Goal: Communication & Community: Answer question/provide support

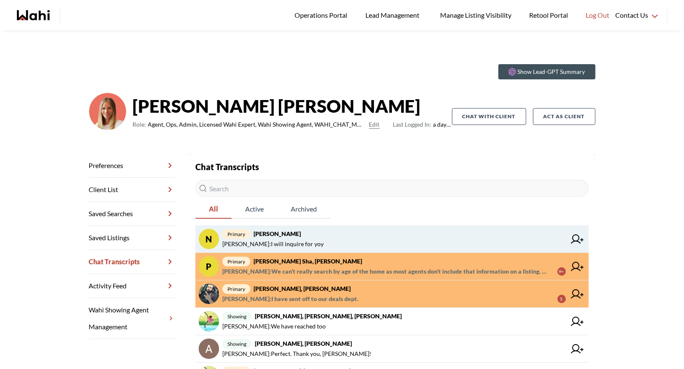
click at [327, 237] on span "primary Nurse Noelz, Michelle" at bounding box center [394, 234] width 344 height 10
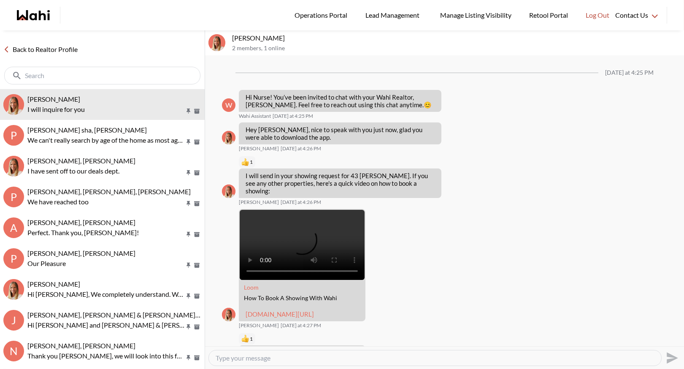
scroll to position [1518, 0]
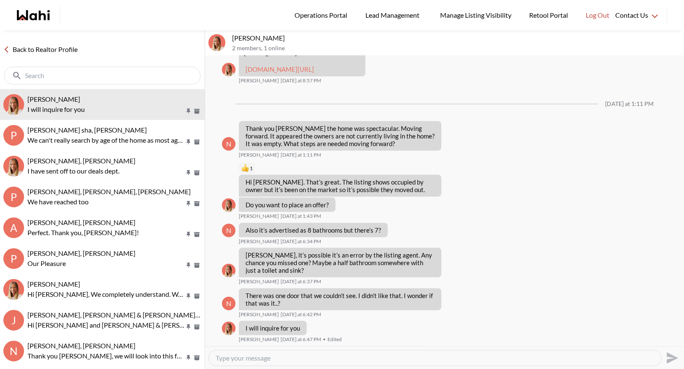
click at [55, 44] on link "Back to Realtor Profile" at bounding box center [40, 49] width 81 height 11
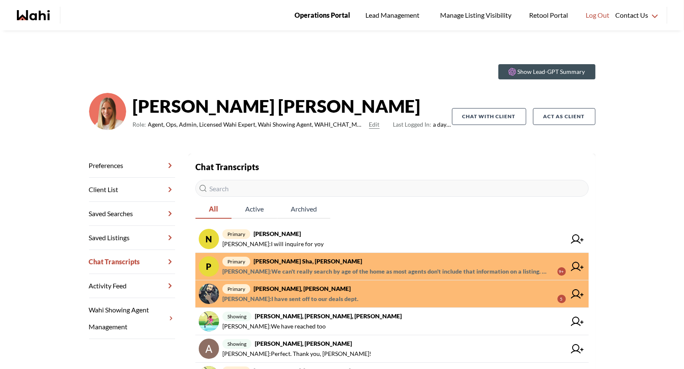
click at [321, 10] on span "Operations Portal" at bounding box center [323, 15] width 56 height 11
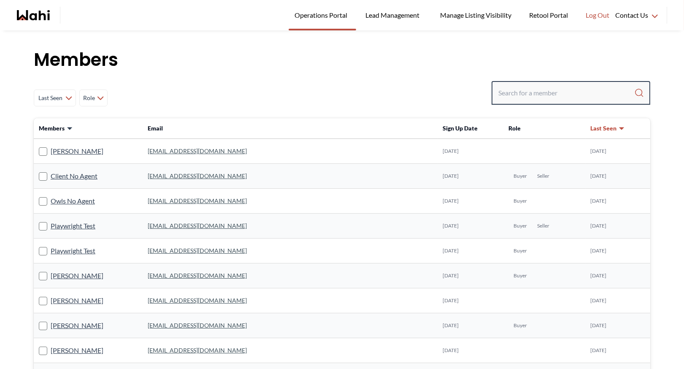
click at [519, 92] on input "Search input" at bounding box center [566, 92] width 136 height 15
type input "faraz"
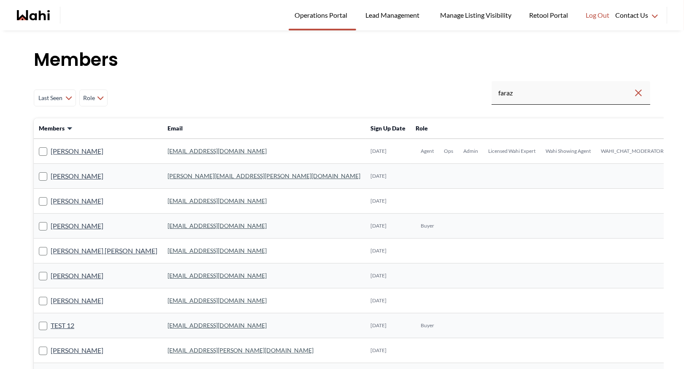
click at [184, 149] on link "faraz.azam@wahi.com" at bounding box center [217, 150] width 99 height 7
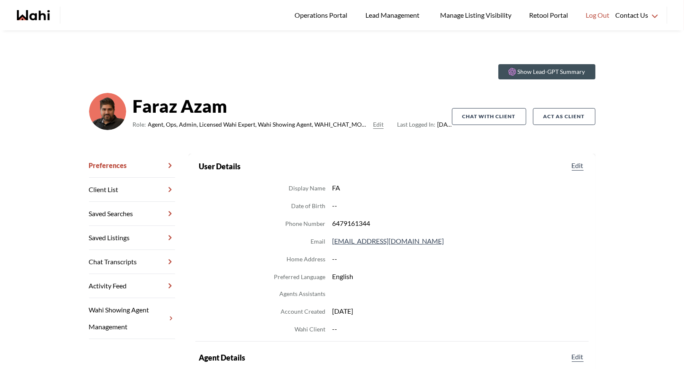
click at [135, 260] on link "Chat Transcripts" at bounding box center [132, 262] width 86 height 24
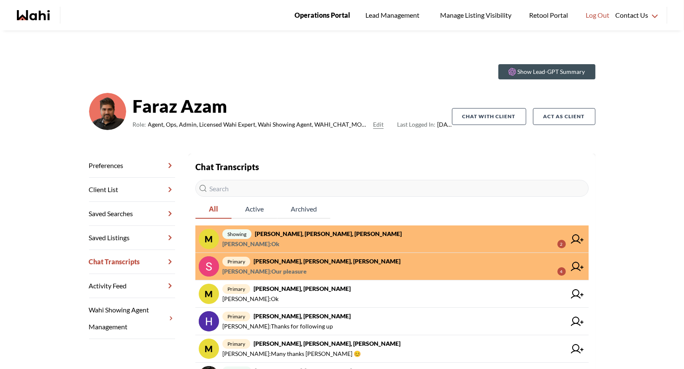
click at [321, 16] on span "Operations Portal" at bounding box center [323, 15] width 56 height 11
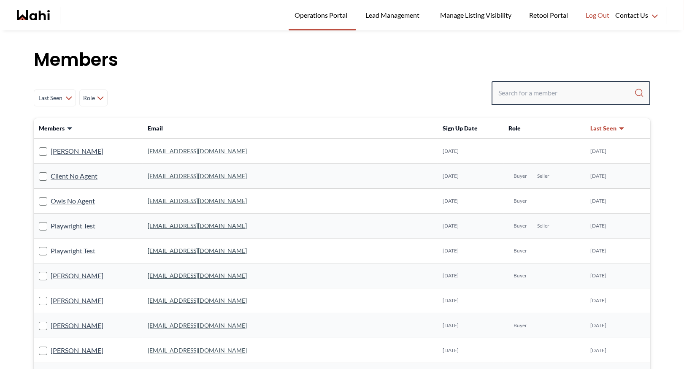
click at [524, 90] on input "Search input" at bounding box center [566, 92] width 136 height 15
type input "behnam"
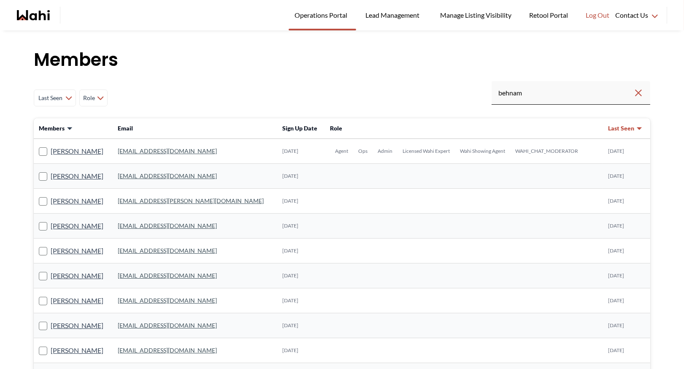
click at [152, 144] on td "behnam.fazili@wahi.com" at bounding box center [195, 151] width 165 height 25
click at [150, 150] on link "behnam.fazili@wahi.com" at bounding box center [167, 150] width 99 height 7
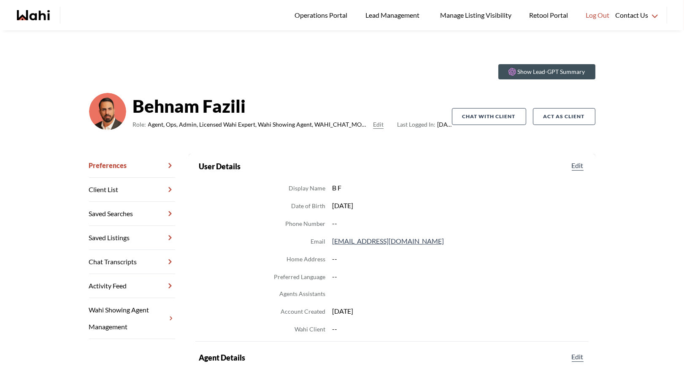
click at [123, 263] on link "Chat Transcripts" at bounding box center [132, 262] width 86 height 24
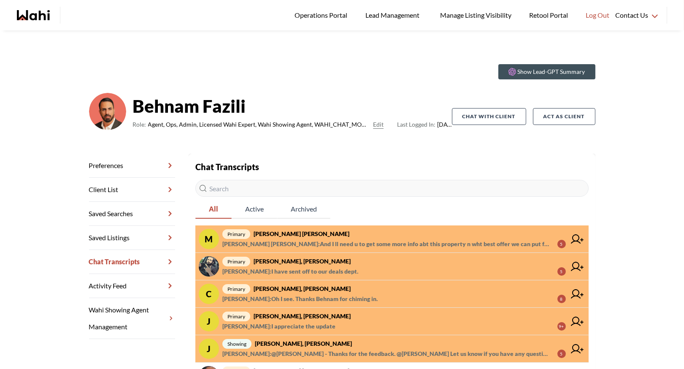
click at [329, 234] on strong "[PERSON_NAME] [PERSON_NAME]" at bounding box center [302, 233] width 96 height 7
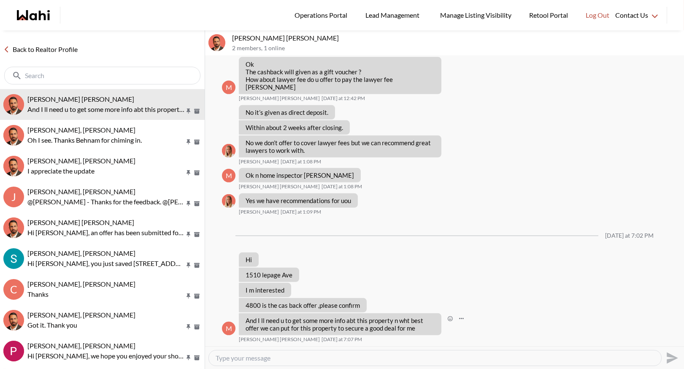
scroll to position [827, 0]
click at [249, 361] on textarea "Type your message" at bounding box center [435, 358] width 439 height 8
click at [246, 357] on textarea "Type your message" at bounding box center [435, 358] width 439 height 8
type textarea "Okay - let me look into this now."
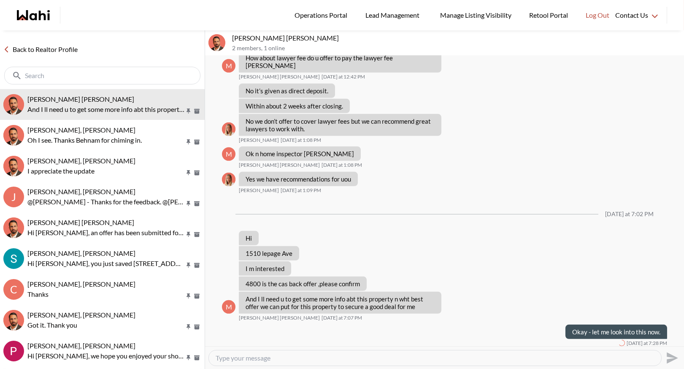
scroll to position [852, 0]
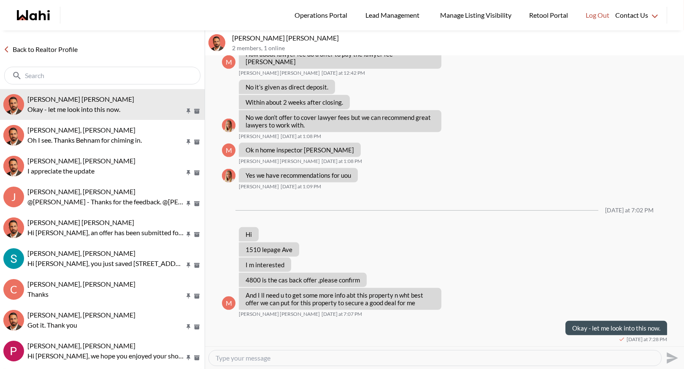
click at [233, 360] on textarea "Type your message" at bounding box center [435, 358] width 439 height 8
type textarea "the cashback would be 1 percent on this property"
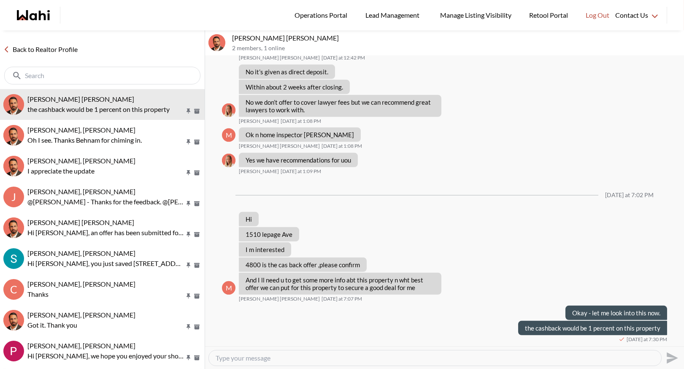
scroll to position [868, 0]
click at [238, 359] on textarea "Type your message" at bounding box center [435, 358] width 439 height 8
click at [217, 358] on textarea "they have just re listed it - I will let you know what the agent says, I messag…" at bounding box center [435, 358] width 439 height 8
type textarea "They have just re listed it - I will let you know what the agent says, I messag…"
click at [475, 356] on textarea "They have just re listed it - I will let you know what the agent says, I messag…" at bounding box center [435, 358] width 439 height 8
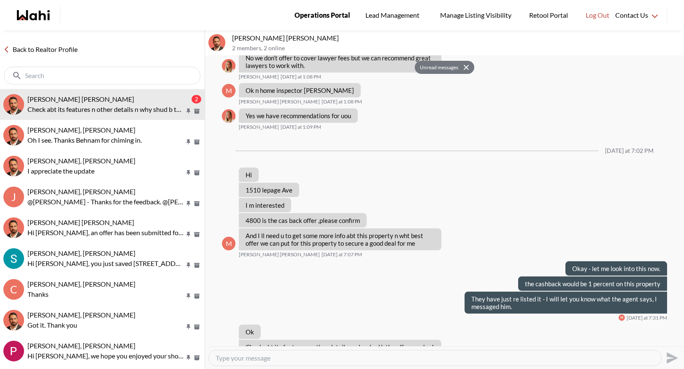
scroll to position [938, 0]
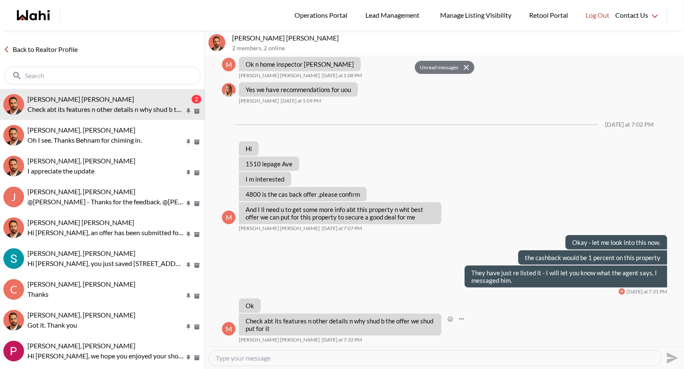
click at [285, 342] on span "Muhammad Ali Zaheer" at bounding box center [279, 339] width 81 height 7
click at [232, 357] on textarea "Type your message" at bounding box center [435, 358] width 439 height 8
type textarea "Have you seen the property?"
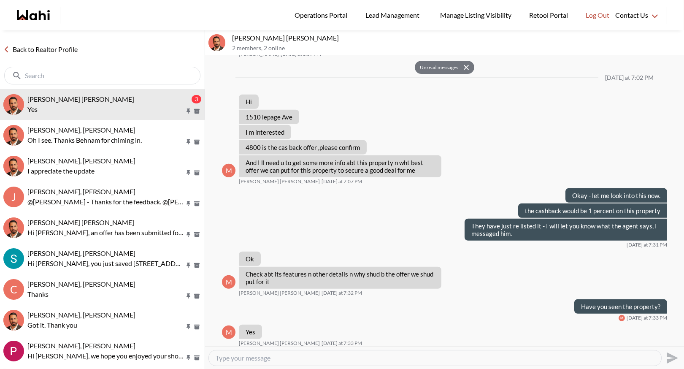
scroll to position [989, 0]
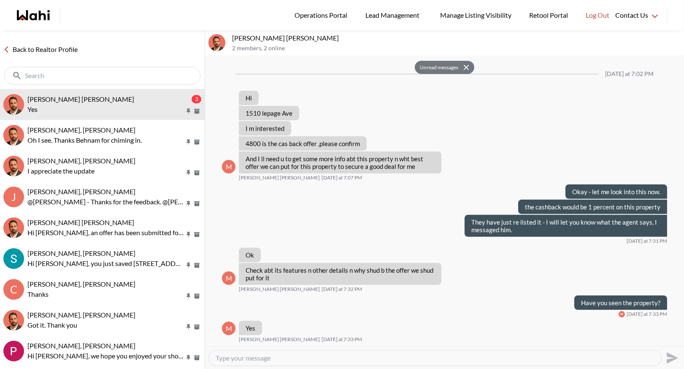
click at [233, 360] on textarea "Type your message" at bounding box center [435, 358] width 439 height 8
type textarea "It is priced very well now based on the comparables. The Wahi estimate is actua…"
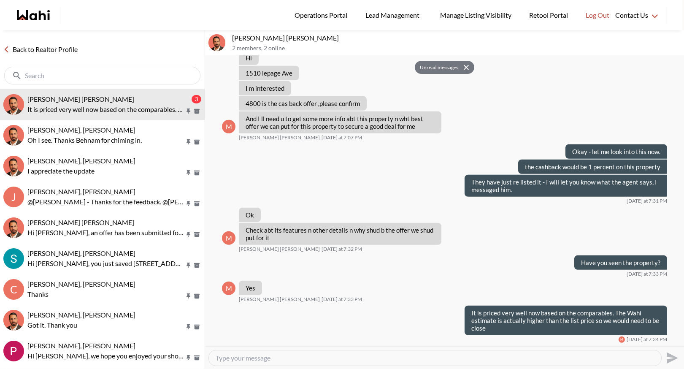
click at [56, 46] on link "Back to Realtor Profile" at bounding box center [40, 49] width 81 height 11
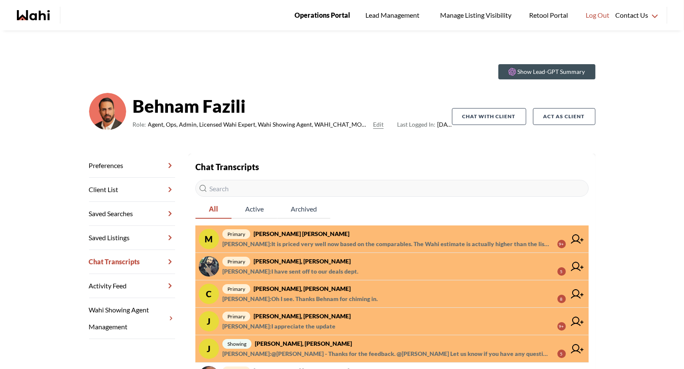
click at [326, 13] on span "Operations Portal" at bounding box center [323, 15] width 56 height 11
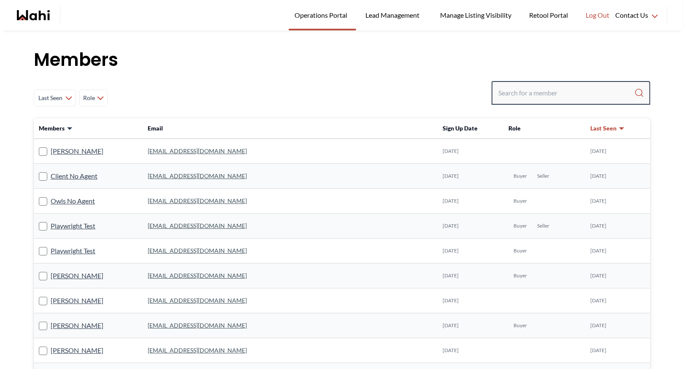
click at [509, 89] on input "Search input" at bounding box center [566, 92] width 136 height 15
type input "[PERSON_NAME]"
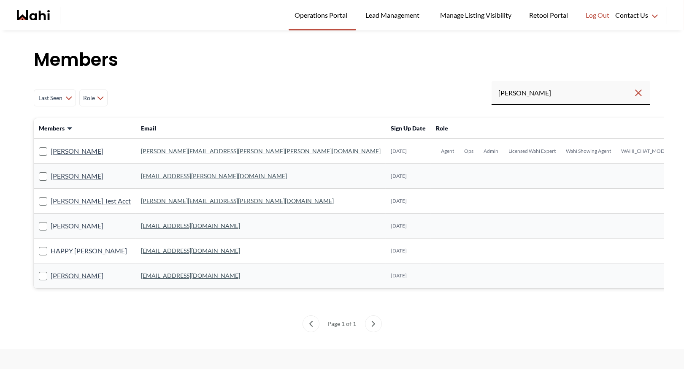
click at [170, 152] on link "[PERSON_NAME][EMAIL_ADDRESS][PERSON_NAME][PERSON_NAME][DOMAIN_NAME]" at bounding box center [261, 150] width 240 height 7
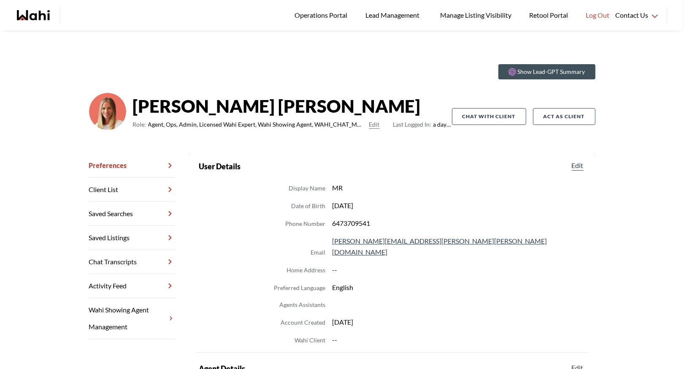
click at [138, 259] on link "Chat Transcripts" at bounding box center [132, 262] width 86 height 24
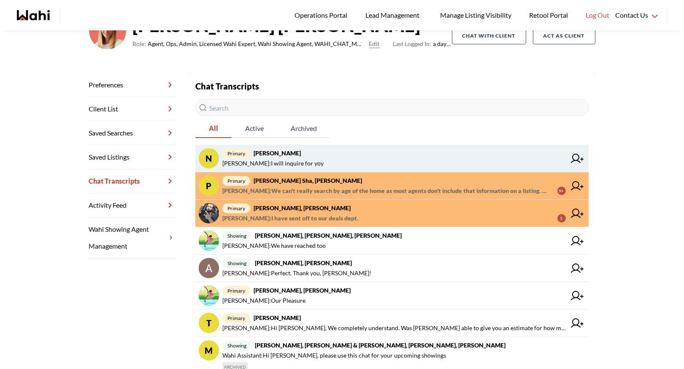
scroll to position [108, 0]
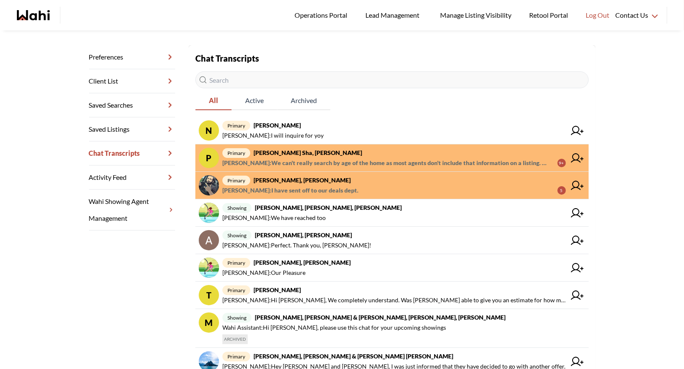
click at [413, 71] on input "text" at bounding box center [391, 79] width 393 height 17
click at [320, 15] on span "Operations Portal" at bounding box center [323, 15] width 56 height 11
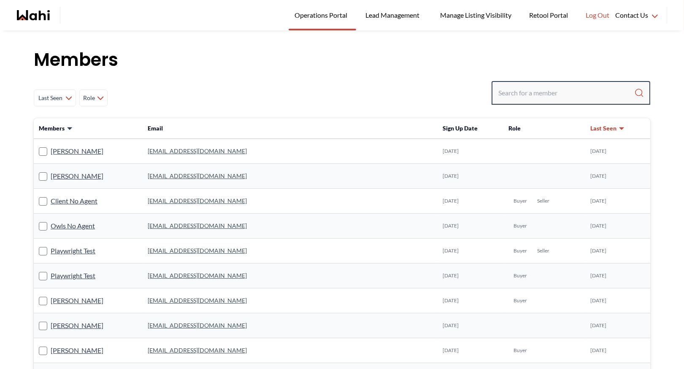
click at [515, 92] on input "Search input" at bounding box center [566, 92] width 136 height 15
type input "b"
type input "behnam"
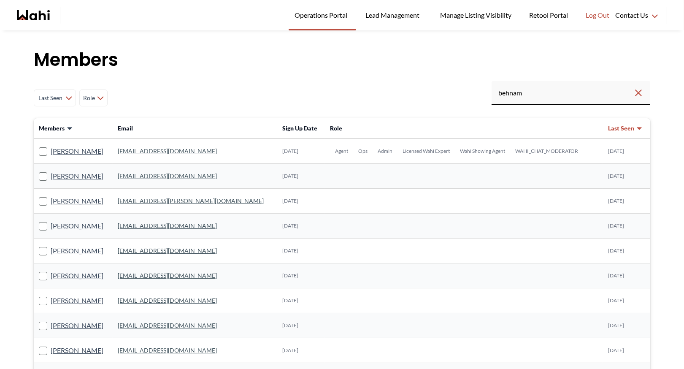
click at [183, 152] on link "[EMAIL_ADDRESS][DOMAIN_NAME]" at bounding box center [167, 150] width 99 height 7
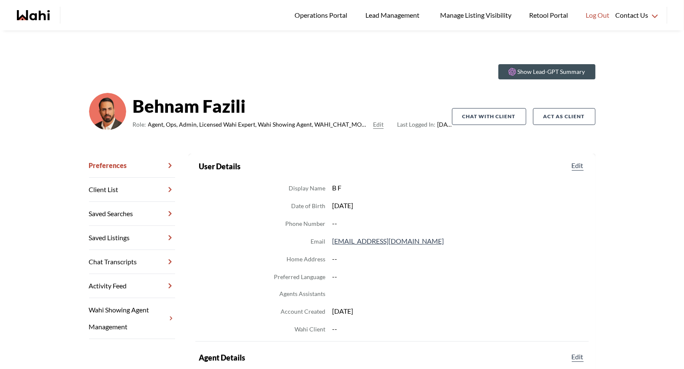
click at [140, 258] on link "Chat Transcripts" at bounding box center [132, 262] width 86 height 24
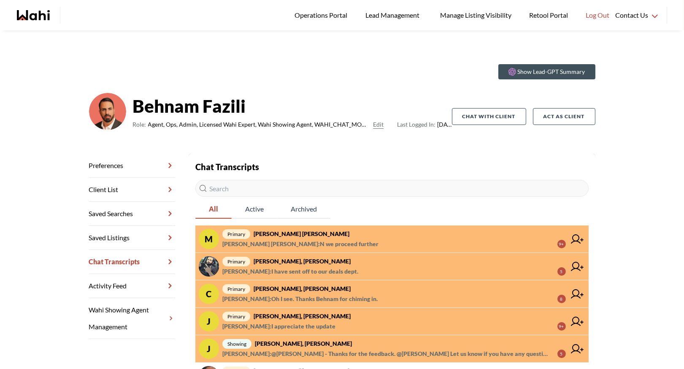
click at [350, 235] on span "primary Muhammad Ali Zaheer, Behnam" at bounding box center [394, 234] width 344 height 10
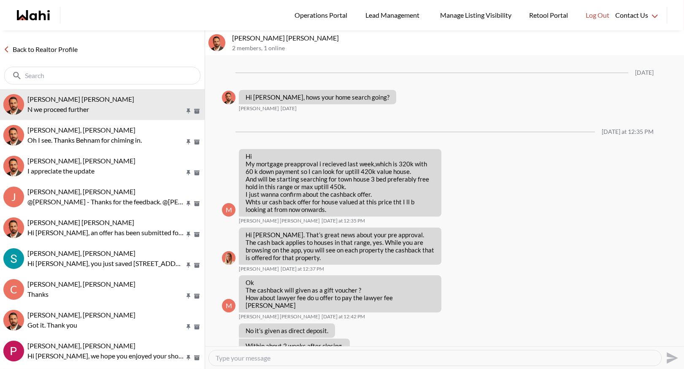
scroll to position [467, 0]
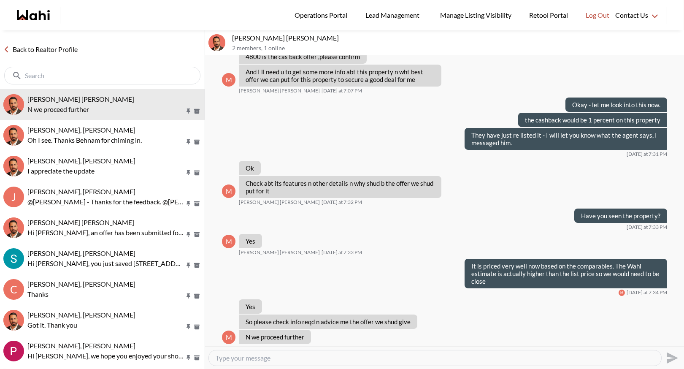
click at [249, 358] on textarea "Type your message" at bounding box center [435, 358] width 439 height 8
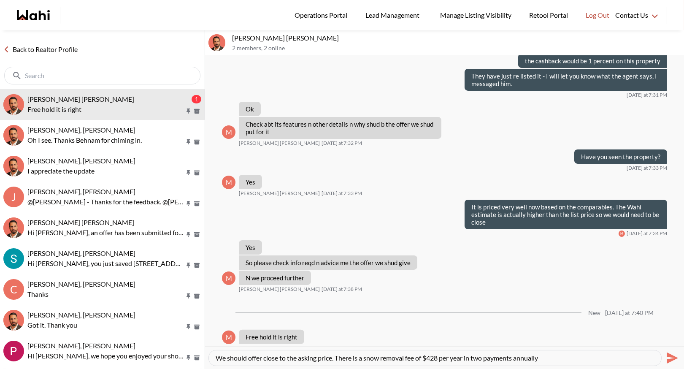
type textarea "We should offer close to the asking price. There is a snow removal fee of $428 …"
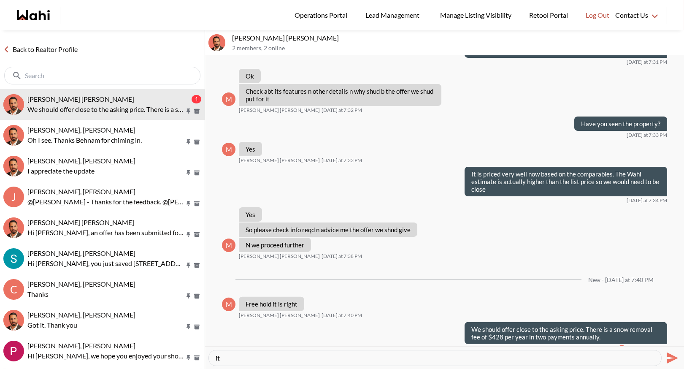
type textarea "i"
type textarea "It is freehold"
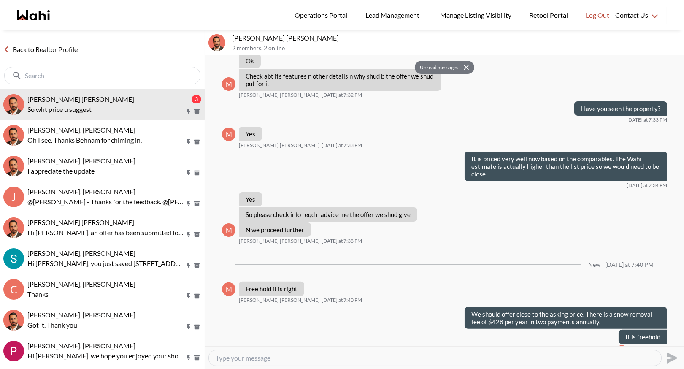
scroll to position [614, 0]
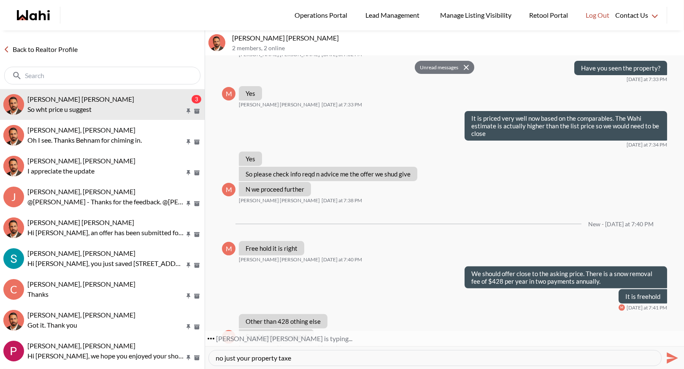
type textarea "no just your property taxes"
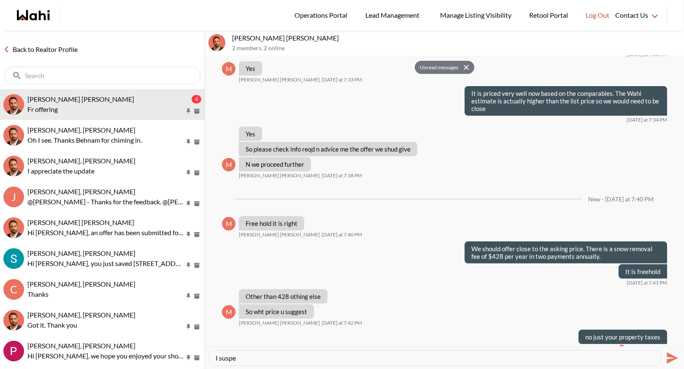
scroll to position [665, 0]
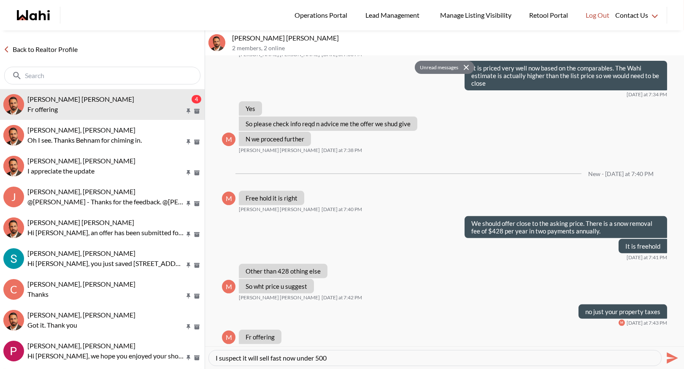
type textarea "I suspect it will sell fast now under 500k"
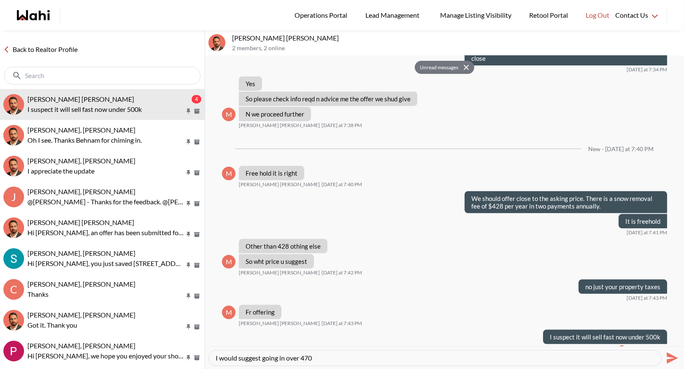
type textarea "I would suggest going in over 470k"
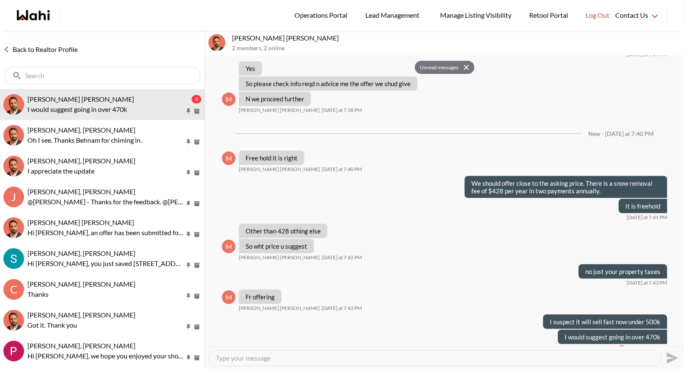
click at [222, 359] on textarea "Type your message" at bounding box center [435, 358] width 439 height 8
type textarea "What closing would work and for deposit we would need 20k within 24 hours - doe…"
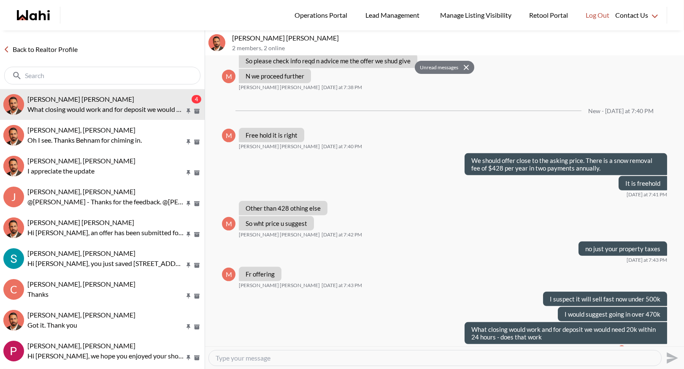
click at [224, 358] on textarea "Type your message" at bounding box center [435, 358] width 439 height 8
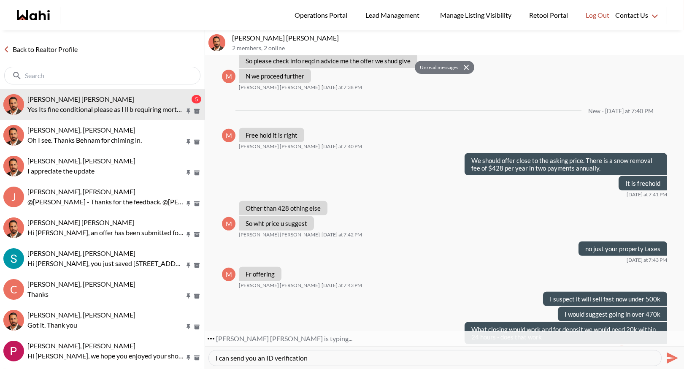
scroll to position [768, 0]
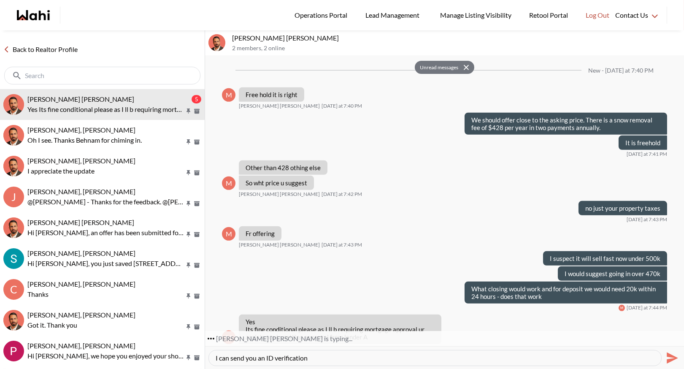
click at [316, 357] on textarea "I can send you an ID verification" at bounding box center [435, 358] width 439 height 8
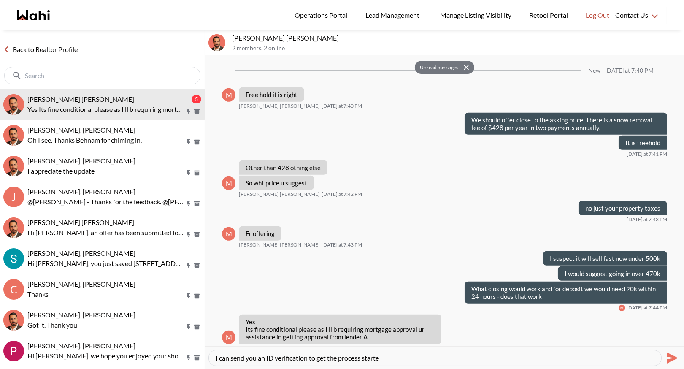
type textarea "I can send you an ID verification to get the process started"
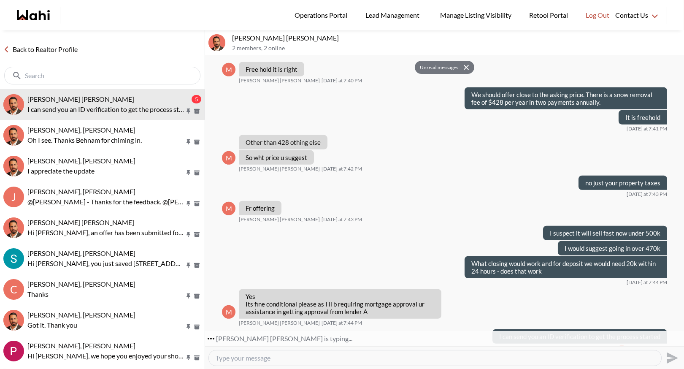
click at [227, 360] on textarea "Type your message" at bounding box center [435, 358] width 439 height 8
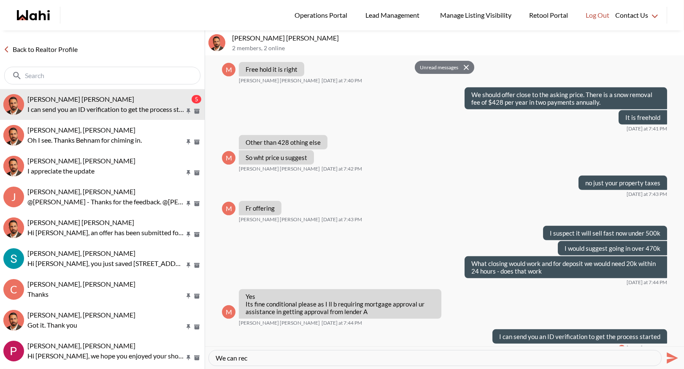
scroll to position [818, 0]
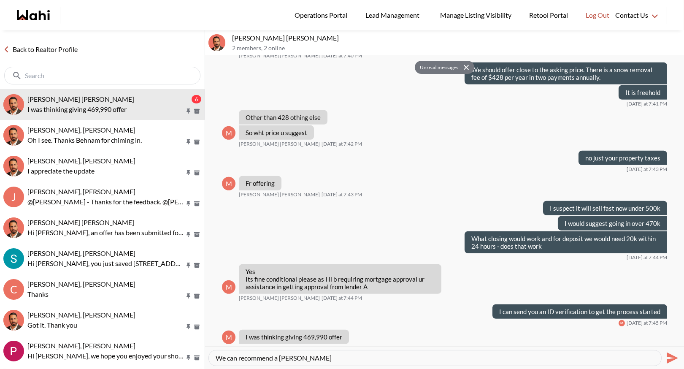
type textarea "We can recommend a lender"
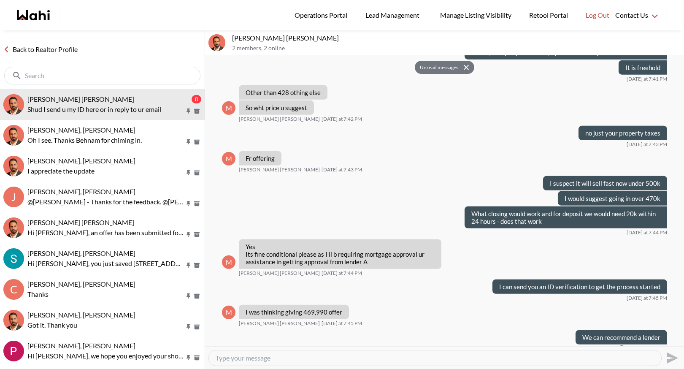
scroll to position [884, 0]
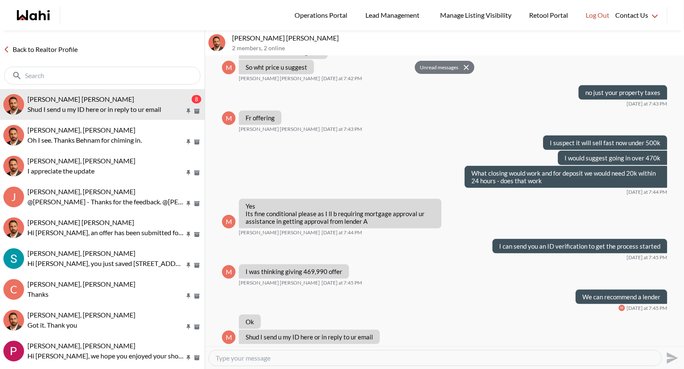
drag, startPoint x: 242, startPoint y: 358, endPoint x: 242, endPoint y: 351, distance: 7.2
click at [242, 357] on textarea "Type your message" at bounding box center [435, 358] width 439 height 8
type textarea "I sent you a text message for ID verification"
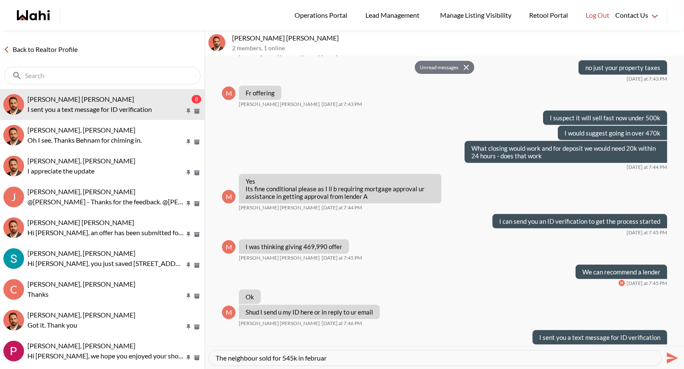
type textarea "The neighbour sold for 545k in february"
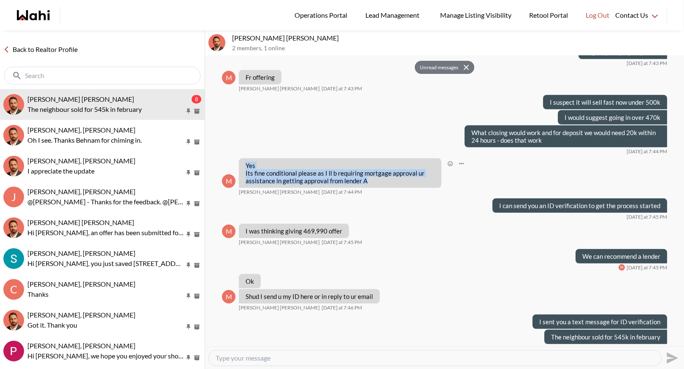
drag, startPoint x: 246, startPoint y: 158, endPoint x: 368, endPoint y: 168, distance: 121.9
click at [370, 168] on p "Yes Its fine conditional please as I ll b requiring mortgage approval ur assist…" at bounding box center [340, 173] width 189 height 23
click at [368, 169] on p "Yes Its fine conditional please as I ll b requiring mortgage approval ur assist…" at bounding box center [340, 173] width 189 height 23
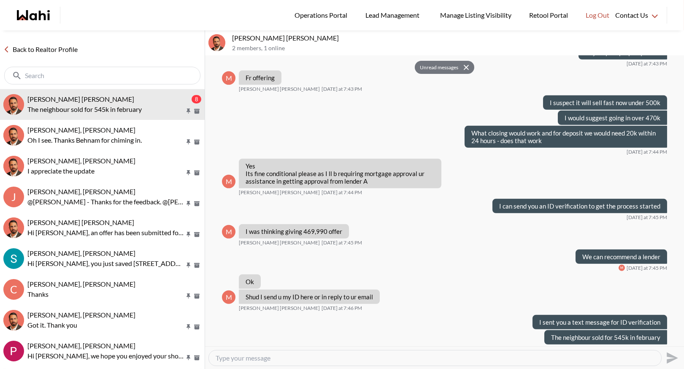
click at [263, 357] on textarea "Type your message" at bounding box center [435, 358] width 439 height 8
type textarea "He had it sold for asking price and the buyer did not bring a deposit"
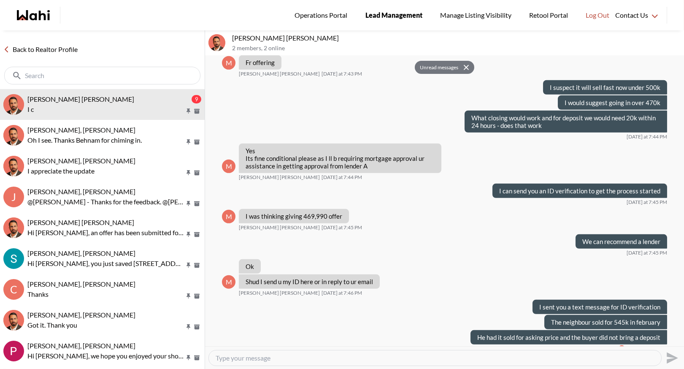
scroll to position [964, 0]
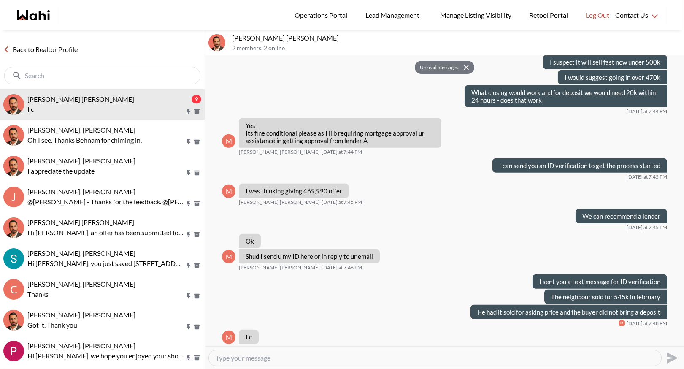
click at [235, 360] on textarea "Type your message" at bounding box center [435, 358] width 439 height 8
type textarea "The showings are non stop at this price so I don't want you to lose it"
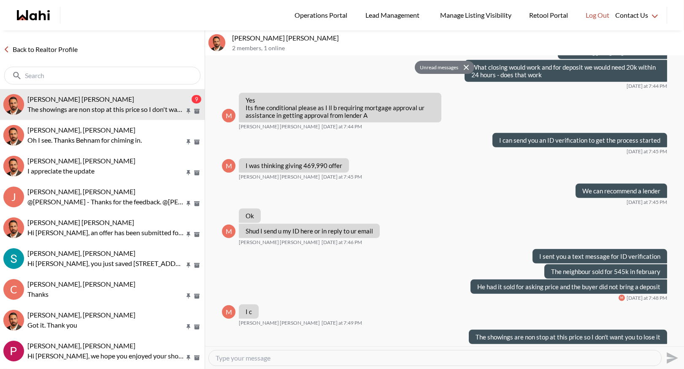
click at [43, 46] on link "Back to Realtor Profile" at bounding box center [40, 49] width 81 height 11
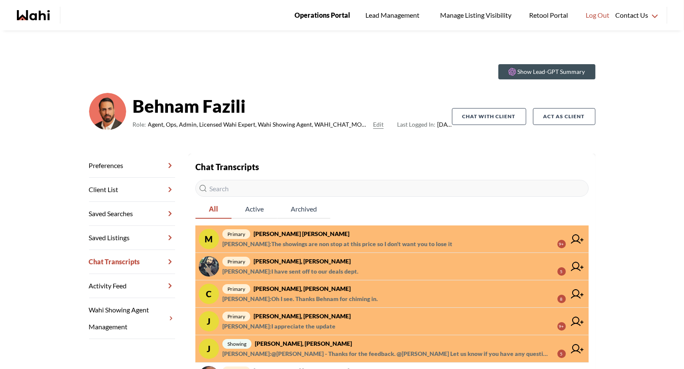
click at [325, 21] on link "Operations Portal" at bounding box center [323, 15] width 68 height 30
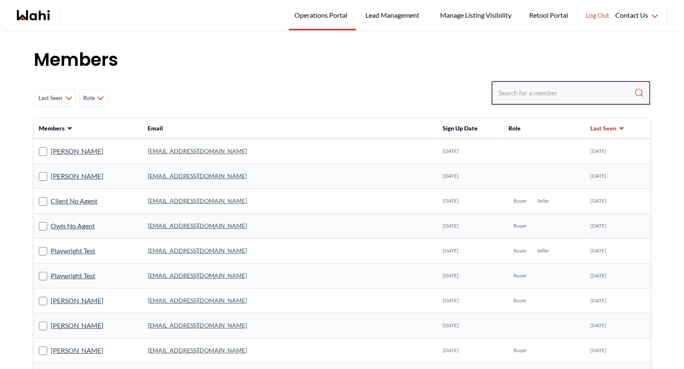
click at [528, 92] on input "Search input" at bounding box center [566, 92] width 136 height 15
type input "b"
type input "ryckman"
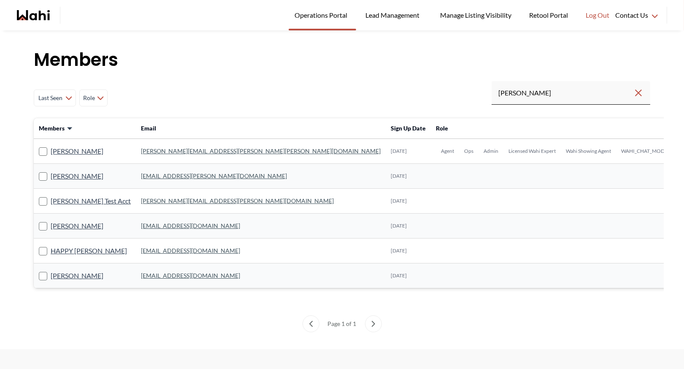
click at [155, 148] on link "michelle.williams@wahi.com" at bounding box center [261, 150] width 240 height 7
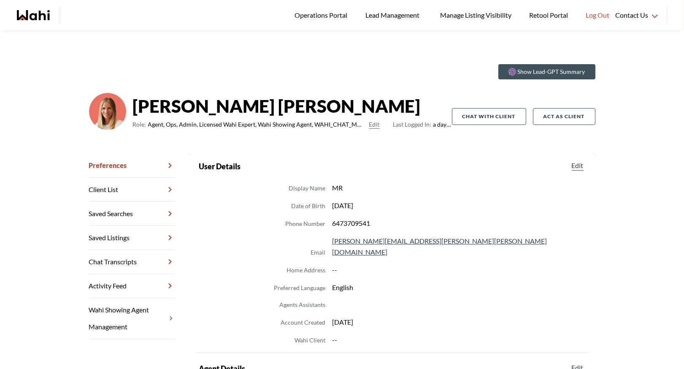
click at [124, 261] on link "Chat Transcripts" at bounding box center [132, 262] width 86 height 24
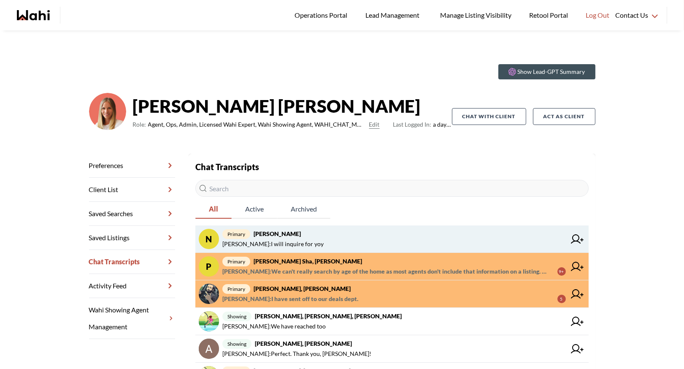
click at [367, 238] on span "primary Nurse Noelz, Michelle" at bounding box center [394, 234] width 344 height 10
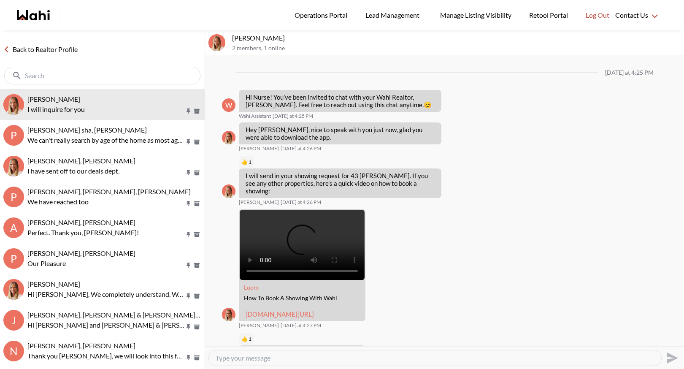
scroll to position [1518, 0]
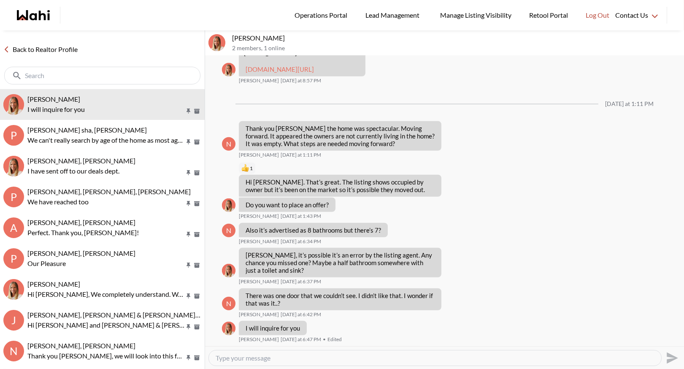
click at [40, 47] on link "Back to Realtor Profile" at bounding box center [40, 49] width 81 height 11
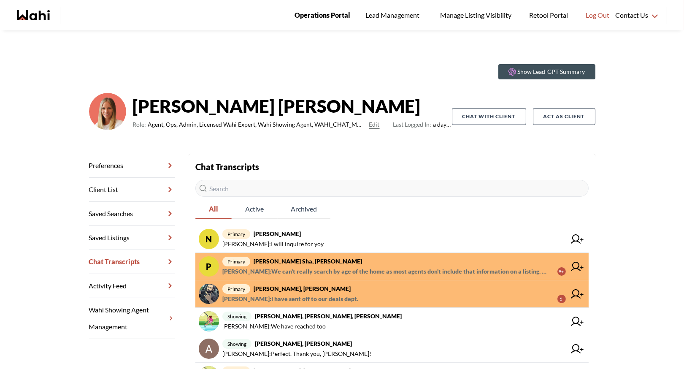
click at [310, 16] on span "Operations Portal" at bounding box center [323, 15] width 56 height 11
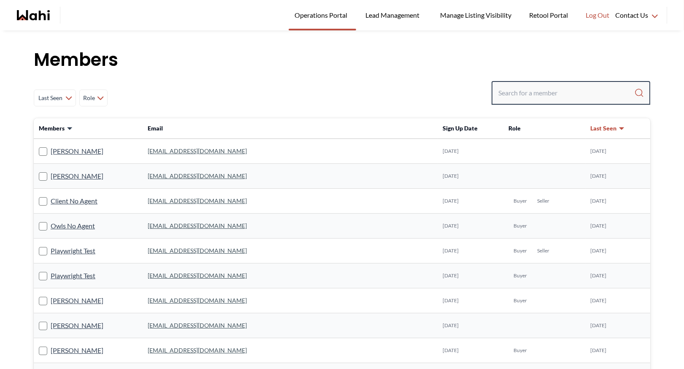
click at [517, 98] on input "Search input" at bounding box center [566, 92] width 136 height 15
type input "faraz"
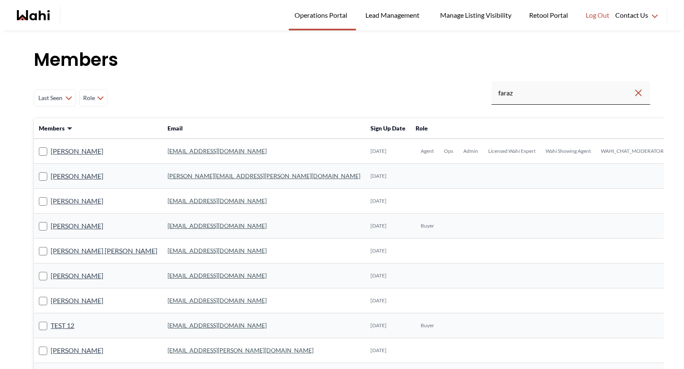
click at [168, 154] on link "[EMAIL_ADDRESS][DOMAIN_NAME]" at bounding box center [217, 150] width 99 height 7
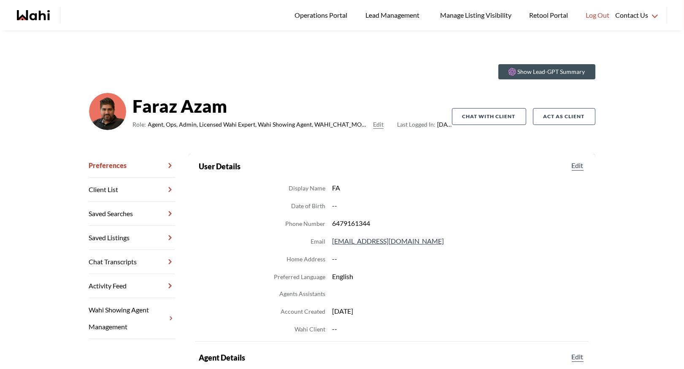
click at [126, 260] on link "Chat Transcripts" at bounding box center [132, 262] width 86 height 24
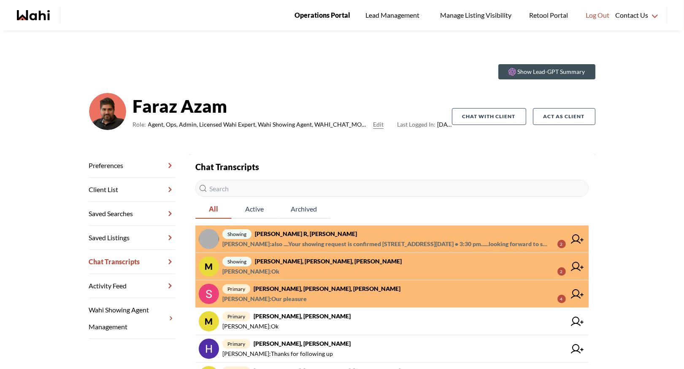
click at [318, 18] on span "Operations Portal" at bounding box center [323, 15] width 56 height 11
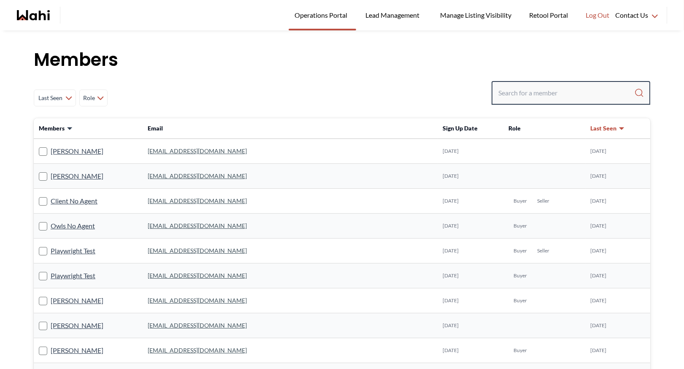
click at [518, 96] on input "Search input" at bounding box center [566, 92] width 136 height 15
type input "b"
type input "behnam"
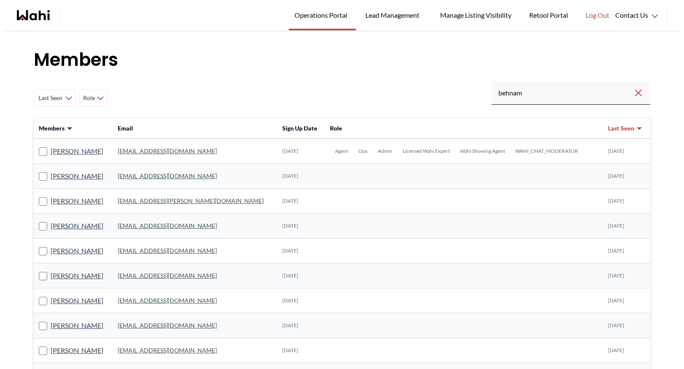
click at [153, 151] on link "[EMAIL_ADDRESS][DOMAIN_NAME]" at bounding box center [167, 150] width 99 height 7
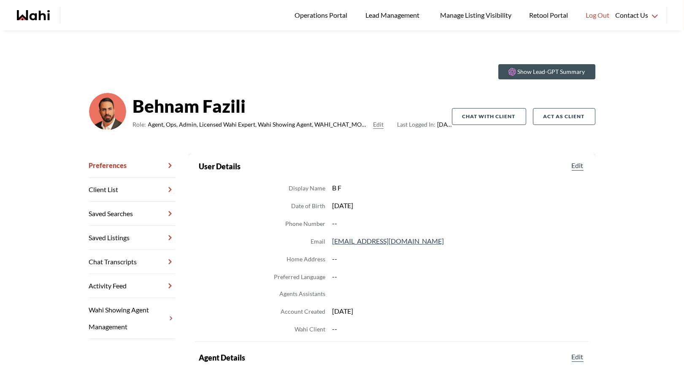
click at [130, 262] on link "Chat Transcripts" at bounding box center [132, 262] width 86 height 24
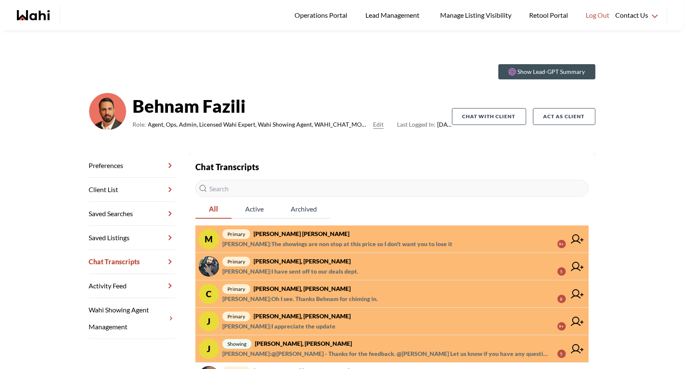
click at [313, 232] on strong "[PERSON_NAME] [PERSON_NAME]" at bounding box center [302, 233] width 96 height 7
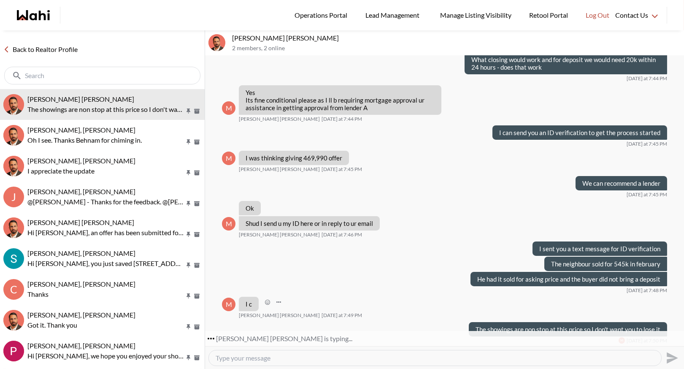
scroll to position [317, 0]
click at [244, 357] on textarea "Type your message" at bounding box center [435, 358] width 439 height 8
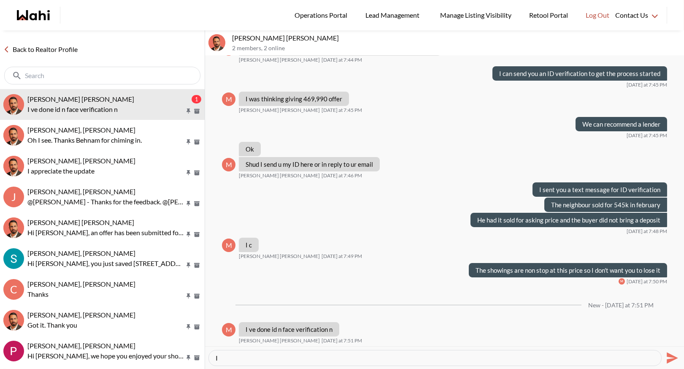
type textarea "I"
type textarea "okay ty!! would you like a home inspection condition as well?"
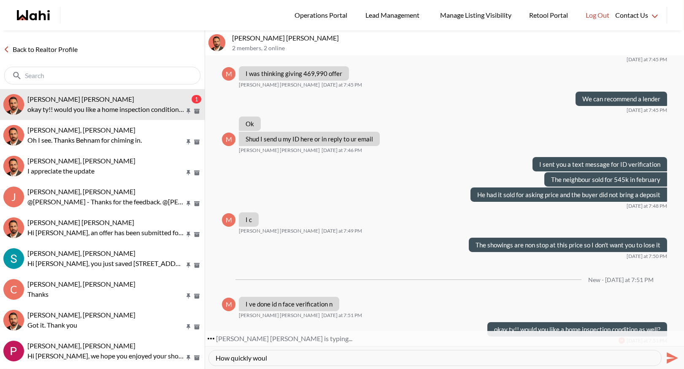
scroll to position [427, 0]
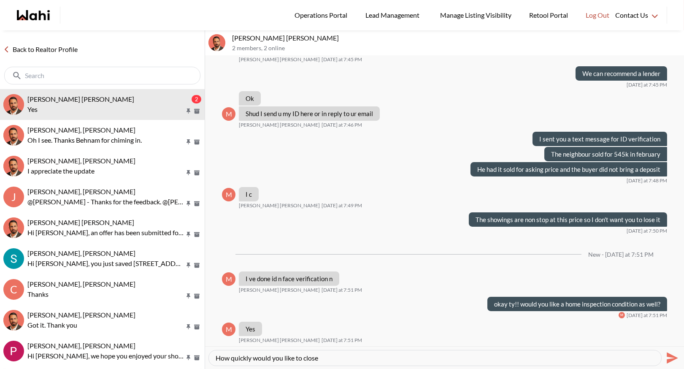
type textarea "How quickly would you like to close?"
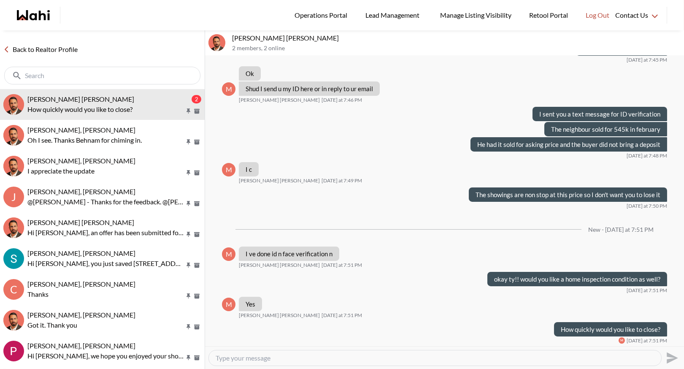
click at [229, 359] on textarea "Type your message" at bounding box center [435, 358] width 439 height 8
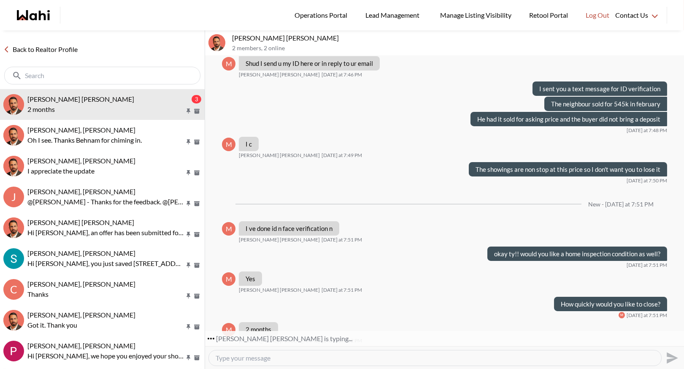
click at [249, 355] on textarea "Type your message" at bounding box center [435, 358] width 439 height 8
type textarea "o"
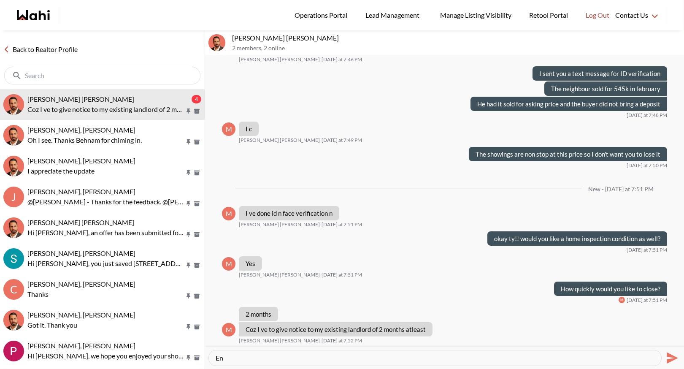
type textarea "E"
type textarea "okay will do end of October"
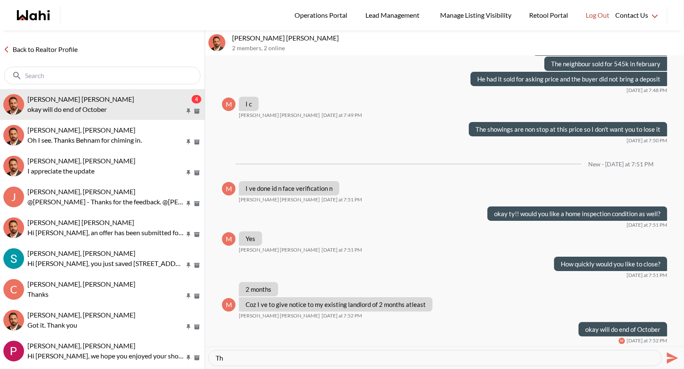
type textarea "T"
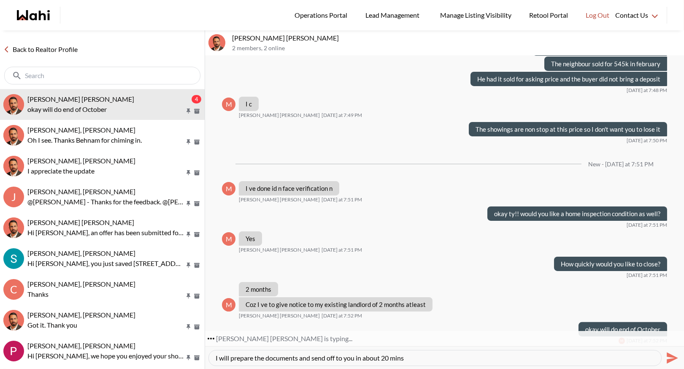
type textarea "I will prepare the documents and send off to you in about 20 mins?"
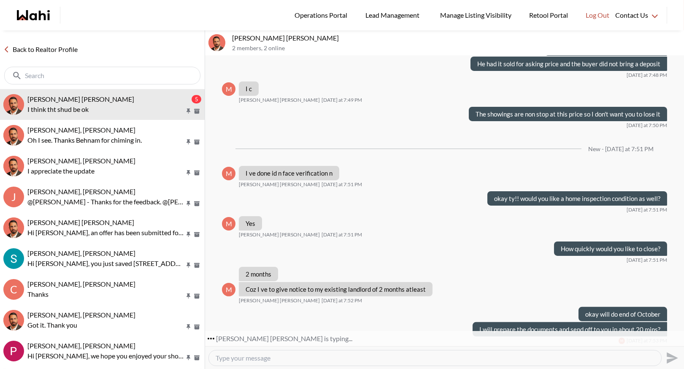
scroll to position [558, 0]
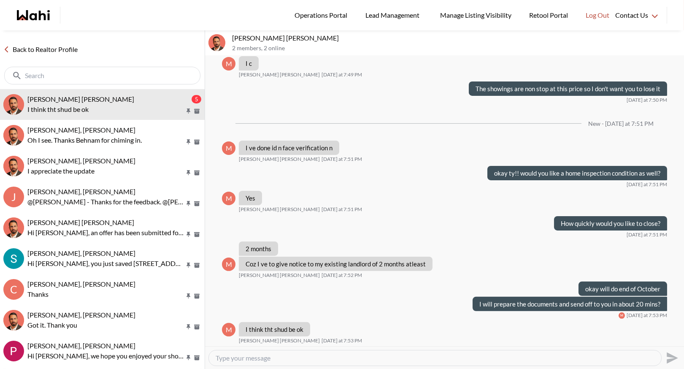
click at [225, 360] on textarea "Type your message" at bounding box center [435, 358] width 439 height 8
type textarea "Okay great"
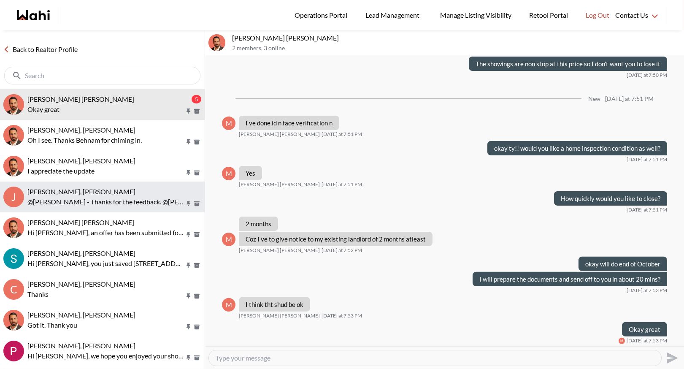
scroll to position [608, 0]
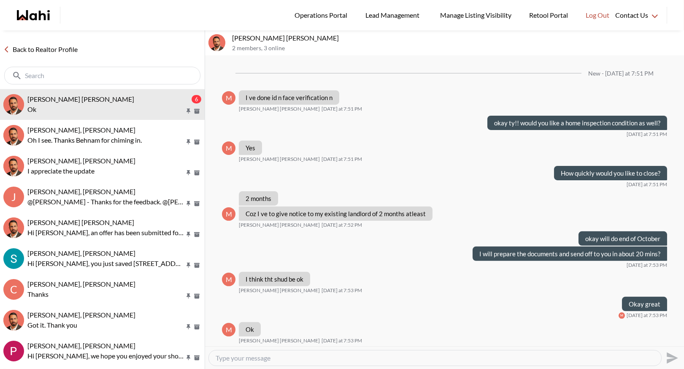
click at [227, 358] on textarea "Type your message" at bounding box center [435, 358] width 439 height 8
click at [219, 357] on textarea "Type your message" at bounding box center [435, 358] width 439 height 8
type textarea "So under your refugee status - there is no issue buying a home correct?"
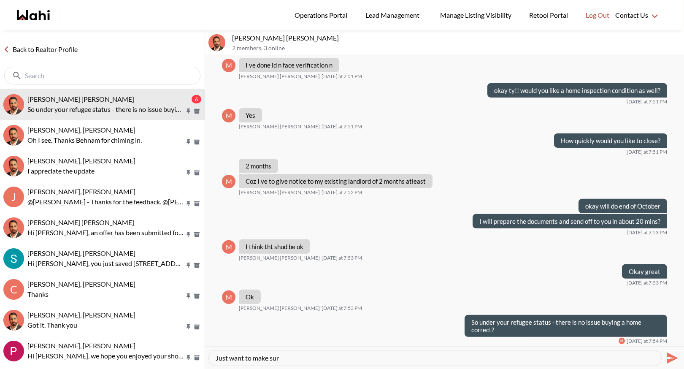
type textarea "Just want to make sure"
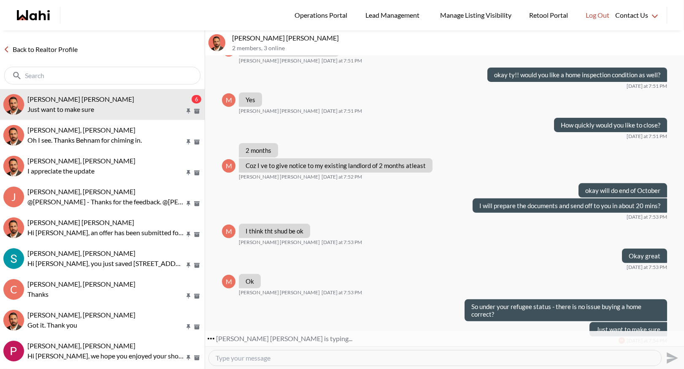
click at [235, 356] on textarea "Type your message" at bounding box center [435, 358] width 439 height 8
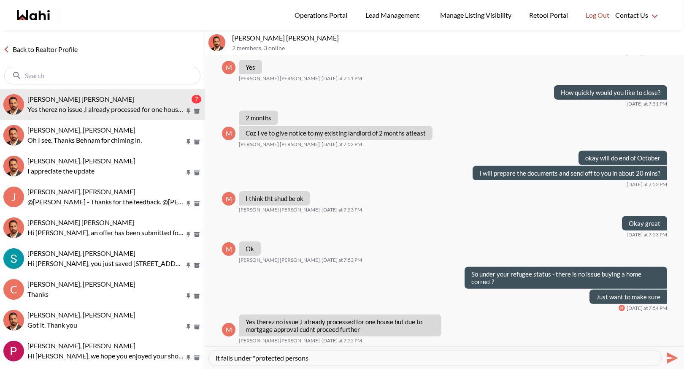
type textarea "it falls under "protected persons""
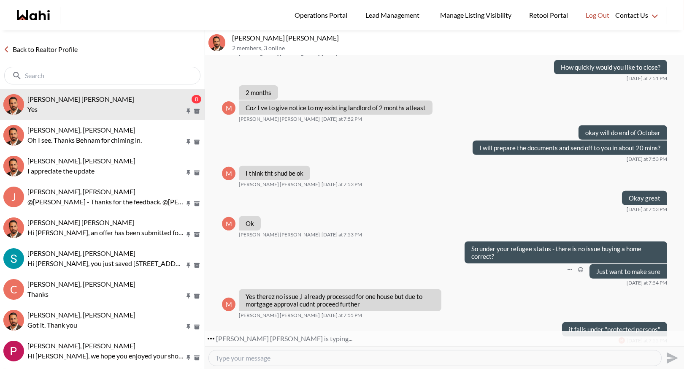
scroll to position [739, 0]
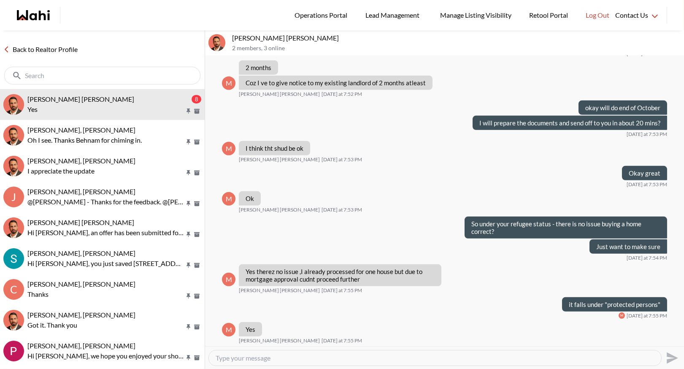
click at [232, 359] on textarea "Type your message" at bounding box center [435, 358] width 439 height 8
type textarea "D"
click at [218, 353] on div at bounding box center [435, 357] width 452 height 15
click at [224, 360] on textarea "Type your message" at bounding box center [435, 358] width 439 height 8
type textarea "did the lender deny you?"
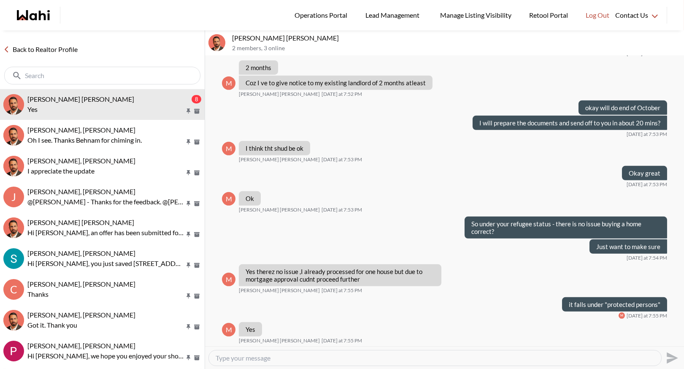
scroll to position [764, 0]
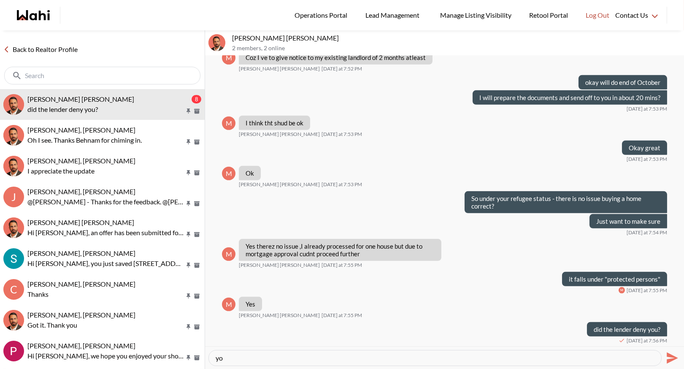
type textarea "y"
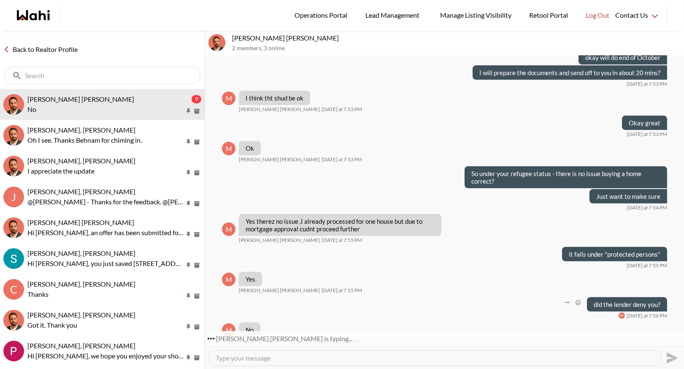
scroll to position [804, 0]
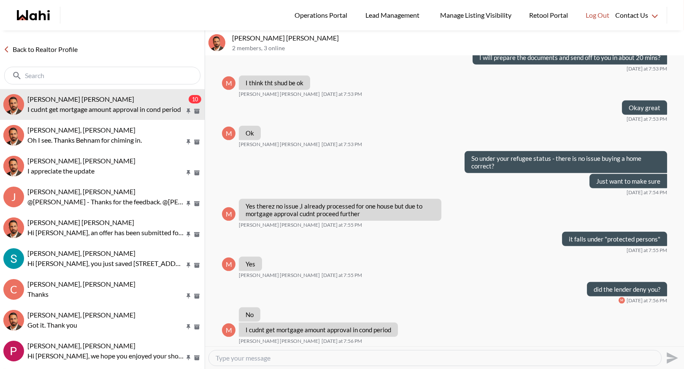
click at [252, 360] on textarea "Type your message" at bounding box center [435, 358] width 439 height 8
type textarea "okay the most I could ask for is 7 days - we usually do 5"
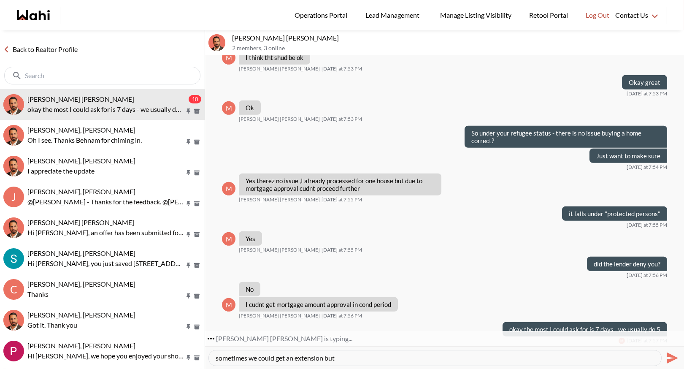
type textarea "sometimes we could get an extension but"
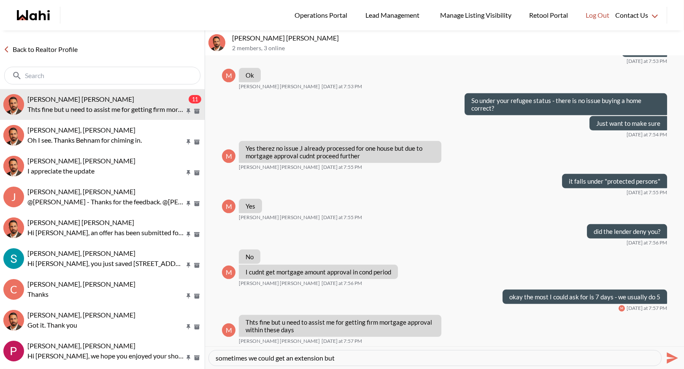
drag, startPoint x: 341, startPoint y: 357, endPoint x: 220, endPoint y: 353, distance: 120.7
click at [219, 354] on textarea "sometimes we could get an extension but" at bounding box center [435, 358] width 439 height 8
type textarea "We can refer you to a lender"
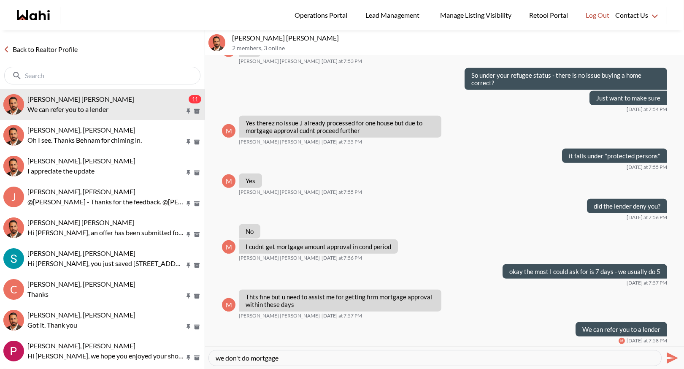
type textarea "we don't do mortgages"
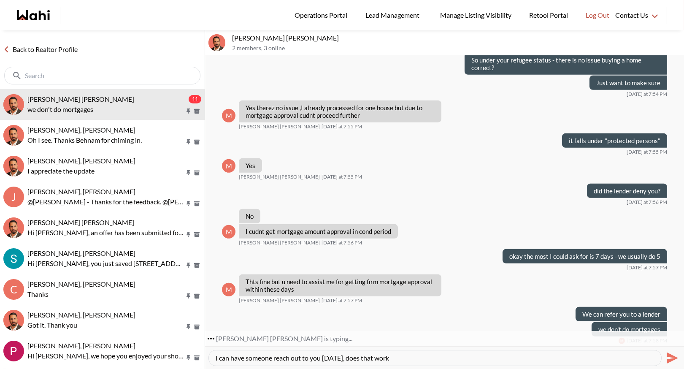
type textarea "I can have someone reach out to you [DATE], does that work?"
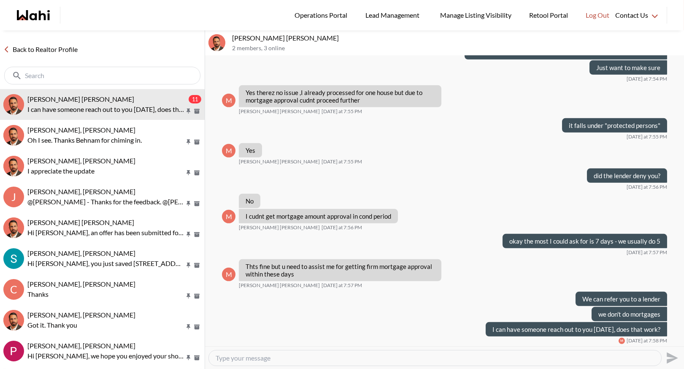
click at [228, 357] on textarea "Type your message" at bounding box center [435, 358] width 439 height 8
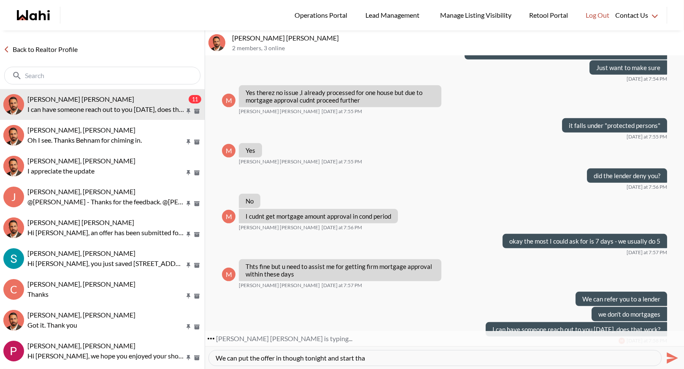
type textarea "We can put the offer in though tonight and start that"
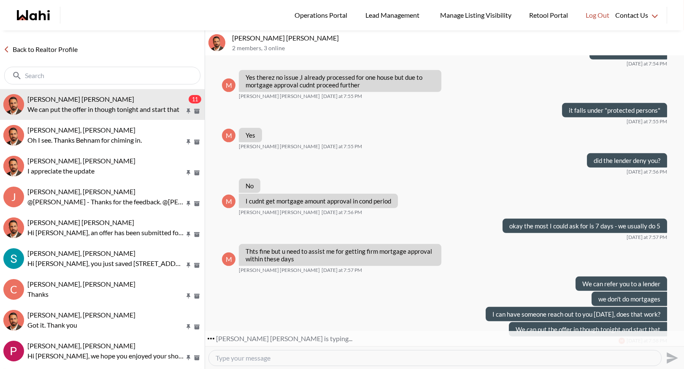
scroll to position [958, 0]
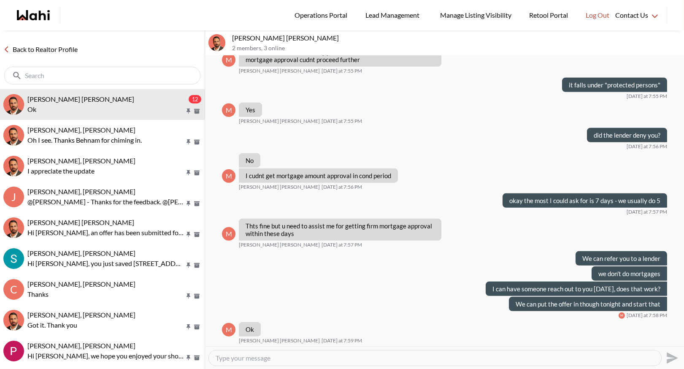
click at [237, 356] on textarea "Type your message" at bounding box center [435, 358] width 439 height 8
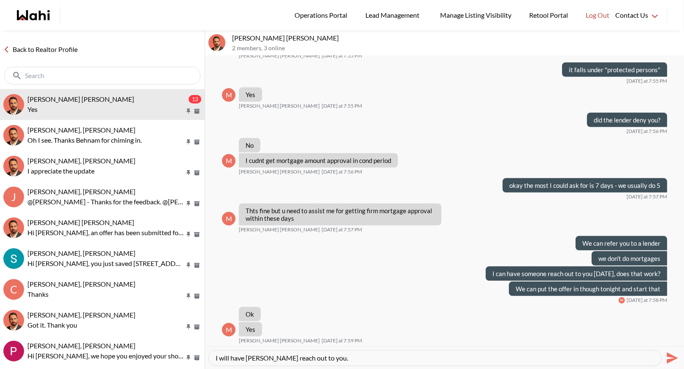
type textarea "I will have [PERSON_NAME] reach out to you."
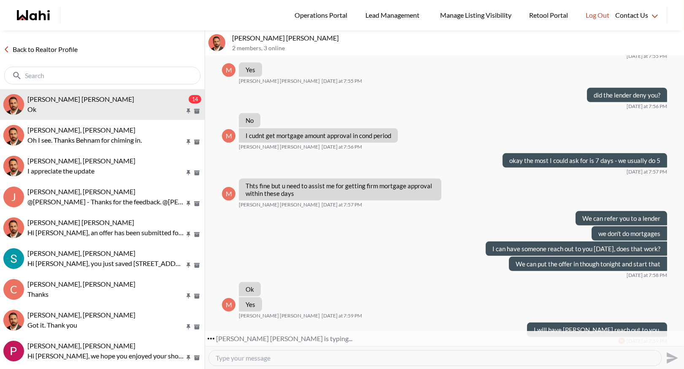
scroll to position [1024, 0]
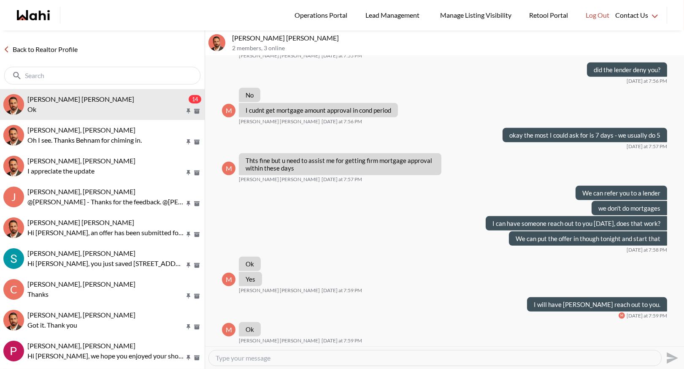
click at [235, 360] on textarea "Type your message" at bounding box center [435, 358] width 439 height 8
type textarea "Based on your income and credit rating - has anyone discussed the likihood of a…"
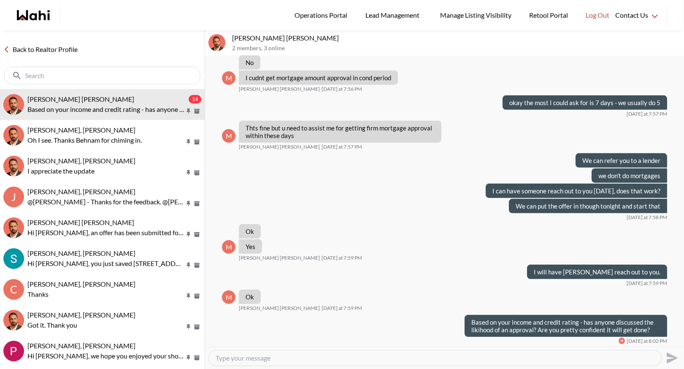
click at [235, 357] on textarea "Type your message" at bounding box center [435, 358] width 439 height 8
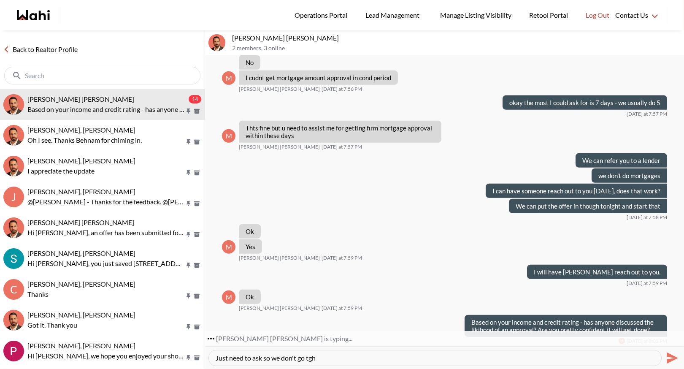
scroll to position [1082, 0]
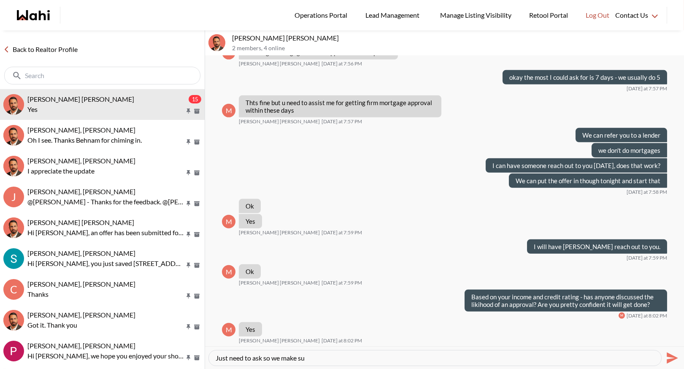
drag, startPoint x: 320, startPoint y: 355, endPoint x: 208, endPoint y: 353, distance: 112.3
click at [208, 353] on div "Just need to ask so we make su Send" at bounding box center [444, 357] width 479 height 23
type textarea "Okay!"
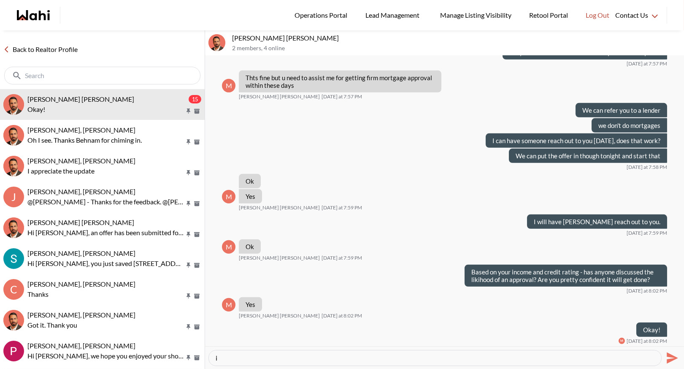
type textarea "i"
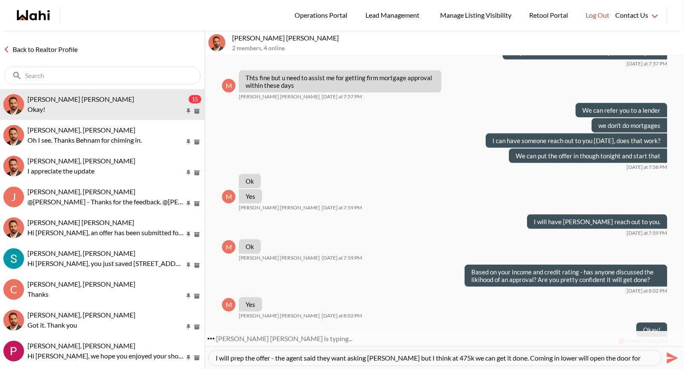
type textarea "I will prep the offer - the agent said they want asking price but I think at 47…"
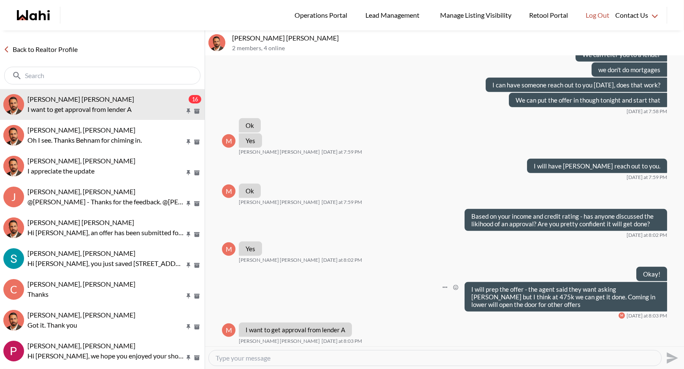
scroll to position [1162, 0]
click at [229, 357] on textarea "Type your message" at bounding box center [435, 358] width 439 height 8
click at [245, 354] on textarea "Type your message" at bounding box center [435, 358] width 439 height 8
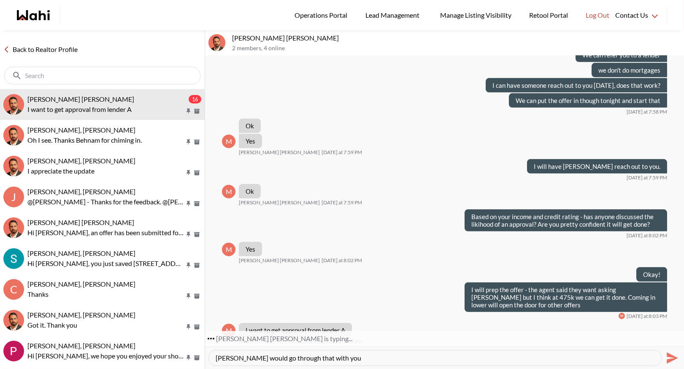
type textarea "Andrea would go through that with you."
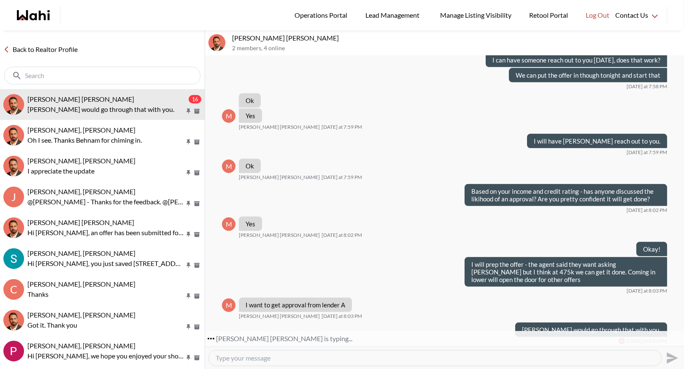
click at [233, 359] on textarea "Type your message" at bounding box center [435, 358] width 439 height 8
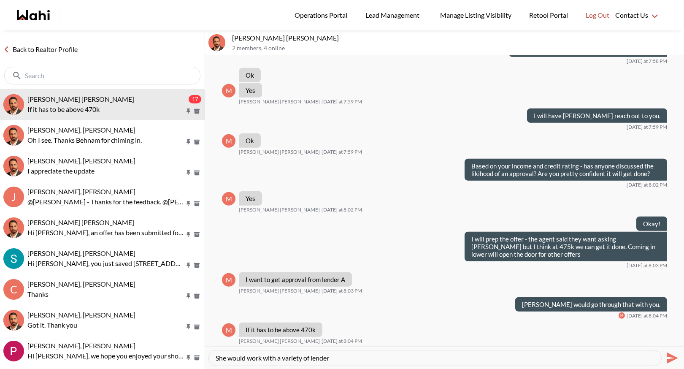
type textarea "She would work with a variety of lenders"
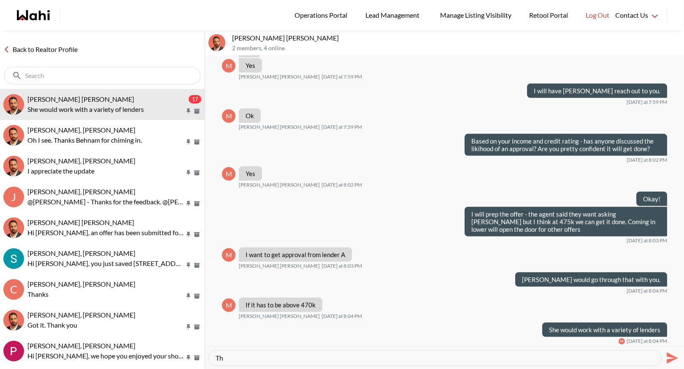
type textarea "T"
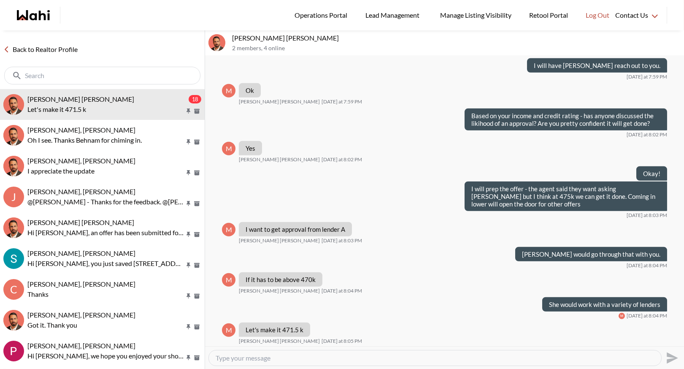
click at [250, 357] on textarea "Type your message" at bounding box center [435, 358] width 439 height 8
type textarea "Okay. Im fairly certain they will sign it back at that price."
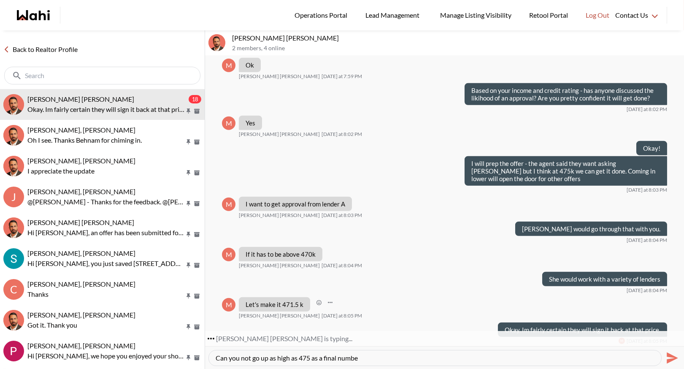
type textarea "Can you not go up as high as 475 as a final number"
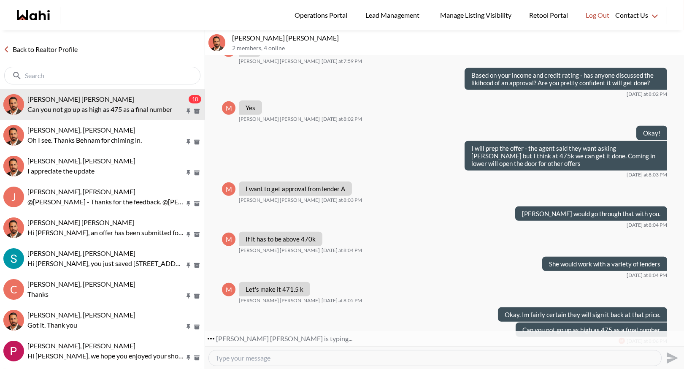
click at [228, 361] on textarea "Type your message" at bounding box center [435, 358] width 439 height 8
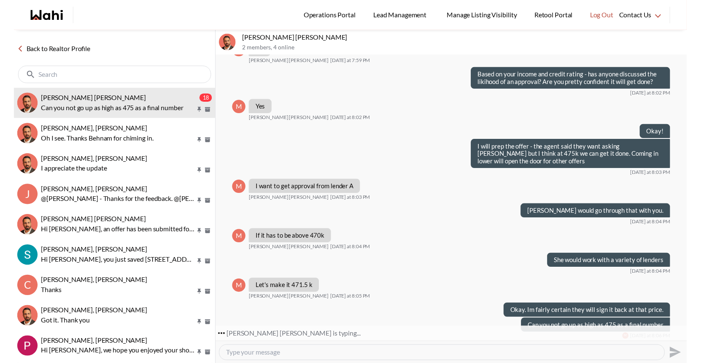
scroll to position [1328, 0]
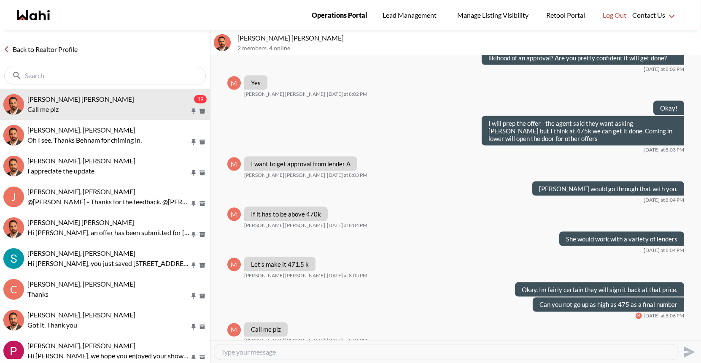
click at [347, 12] on span "Operations Portal" at bounding box center [340, 15] width 56 height 11
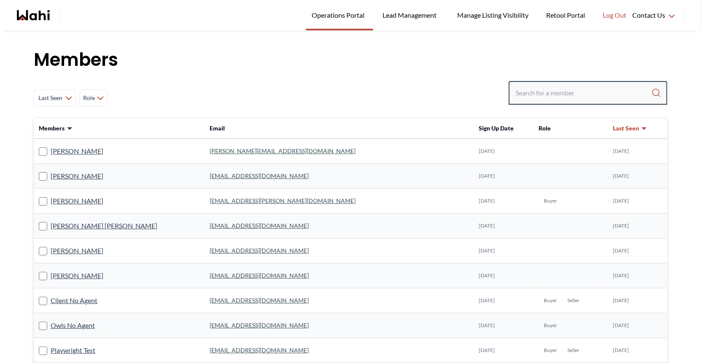
click at [560, 89] on input "Search input" at bounding box center [584, 92] width 136 height 15
type input "faraz"
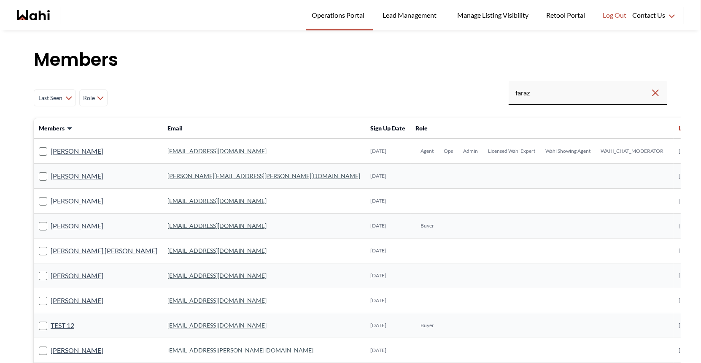
click at [168, 149] on link "[EMAIL_ADDRESS][DOMAIN_NAME]" at bounding box center [217, 150] width 99 height 7
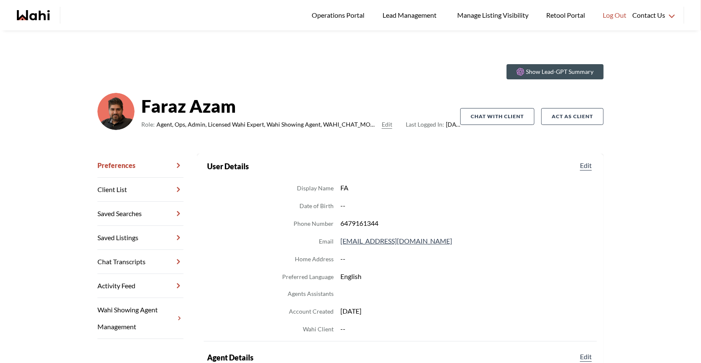
click at [130, 248] on link "Saved Listings" at bounding box center [140, 238] width 86 height 24
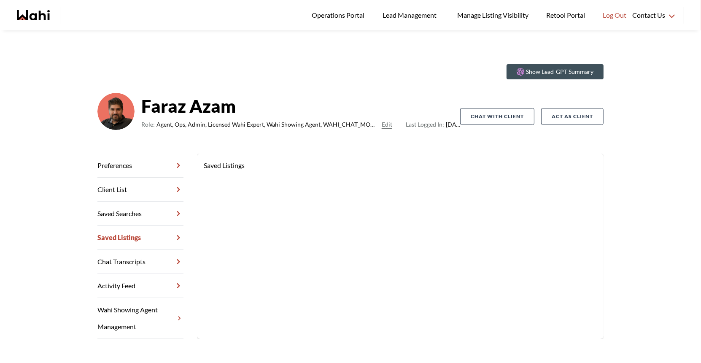
click at [124, 262] on link "Chat Transcripts" at bounding box center [140, 262] width 86 height 24
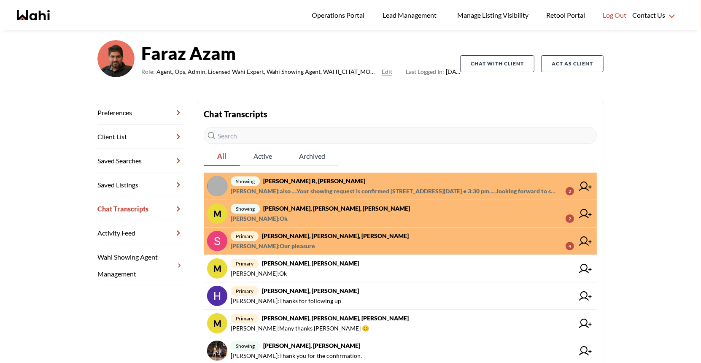
scroll to position [67, 0]
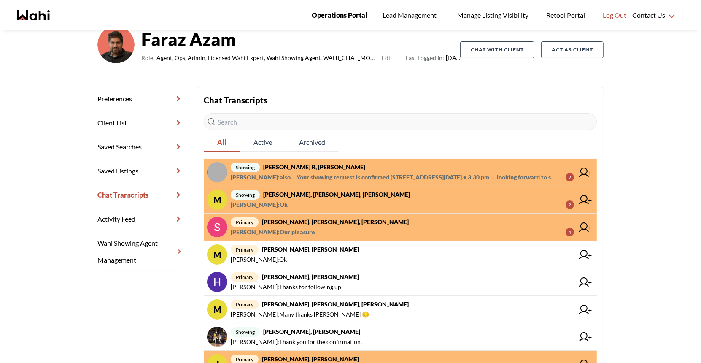
click at [330, 16] on span "Operations Portal" at bounding box center [340, 15] width 56 height 11
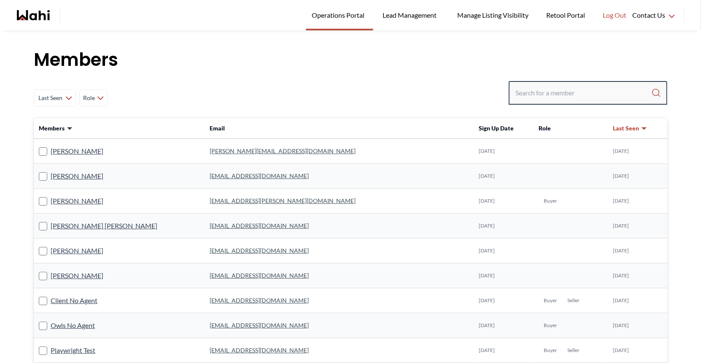
click at [529, 88] on input "Search input" at bounding box center [584, 92] width 136 height 15
type input "ryckman"
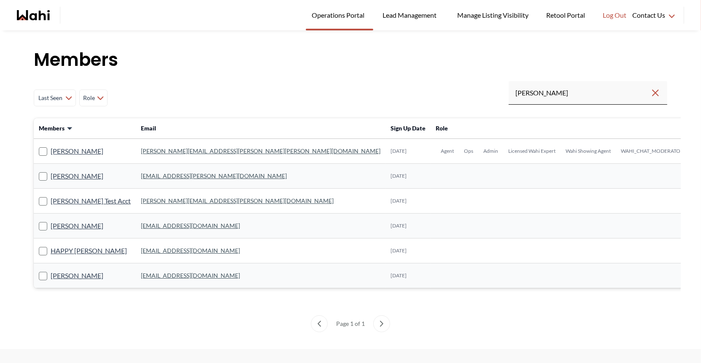
click at [185, 150] on link "michelle.williams@wahi.com" at bounding box center [261, 150] width 240 height 7
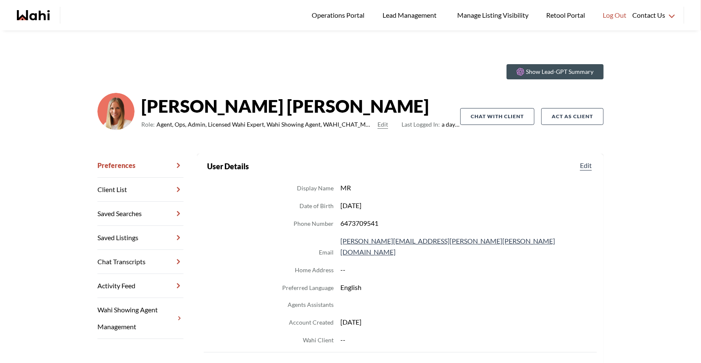
click at [133, 257] on link "Chat Transcripts" at bounding box center [140, 262] width 86 height 24
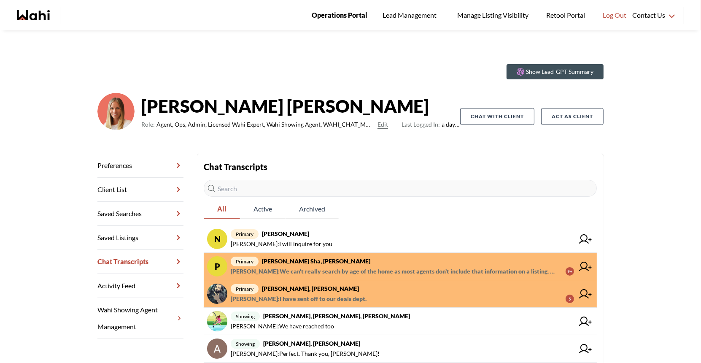
click at [338, 18] on span "Operations Portal" at bounding box center [340, 15] width 56 height 11
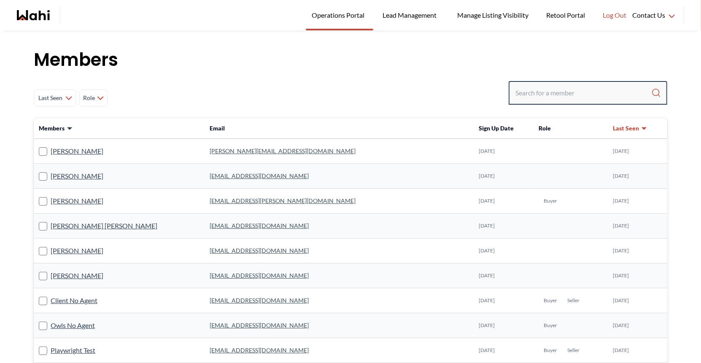
click at [528, 89] on input "Search input" at bounding box center [584, 92] width 136 height 15
type input "beh"
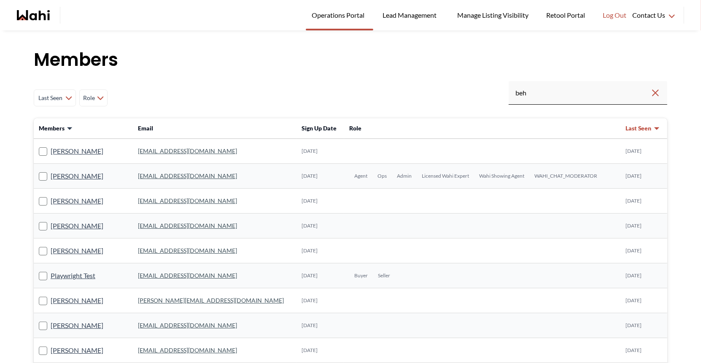
click at [191, 175] on link "[EMAIL_ADDRESS][DOMAIN_NAME]" at bounding box center [187, 175] width 99 height 7
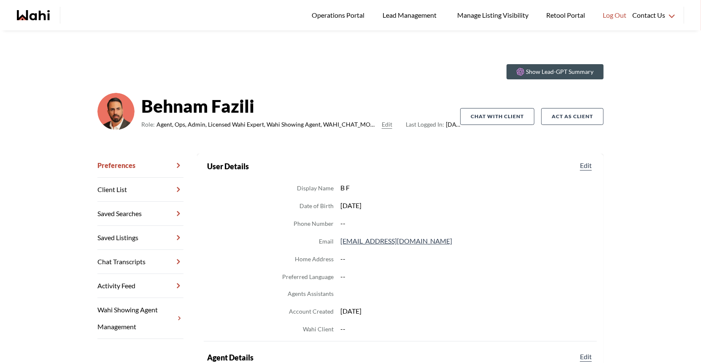
click at [156, 259] on link "Chat Transcripts" at bounding box center [140, 262] width 86 height 24
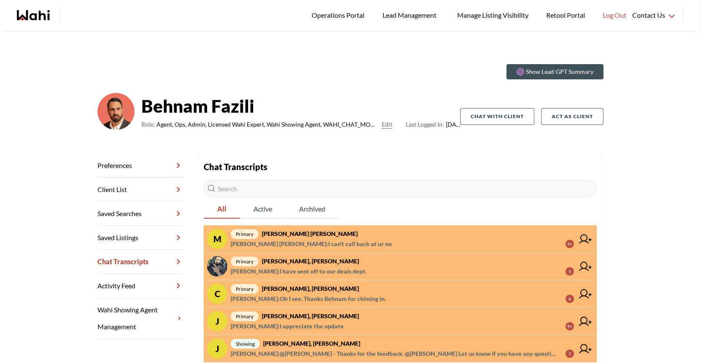
click at [368, 236] on span "primary [PERSON_NAME] [PERSON_NAME]" at bounding box center [403, 234] width 344 height 10
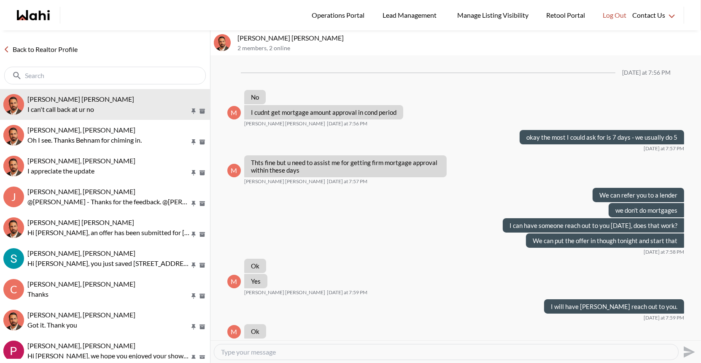
scroll to position [328, 0]
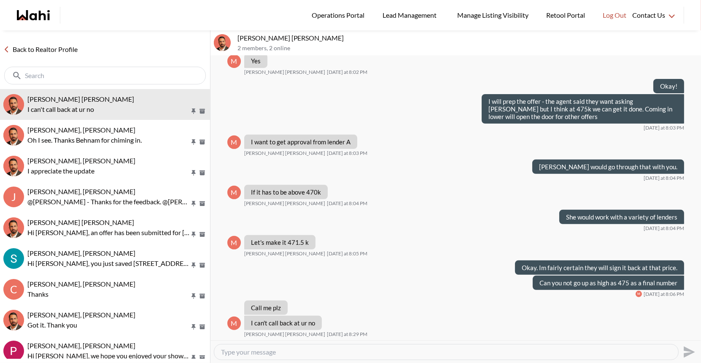
click at [279, 353] on textarea "Type your message" at bounding box center [446, 352] width 451 height 8
type textarea "Need me to call again? I am prepping the offer?"
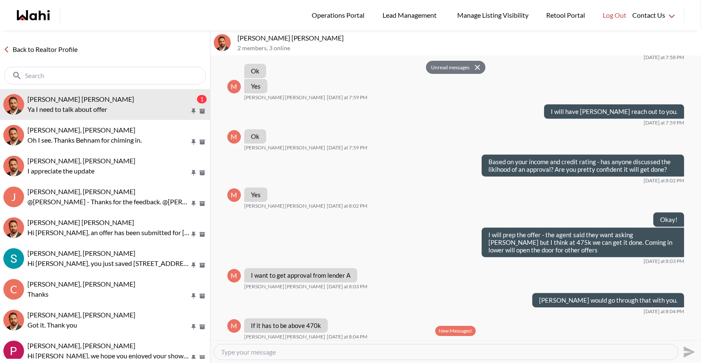
scroll to position [2669, 0]
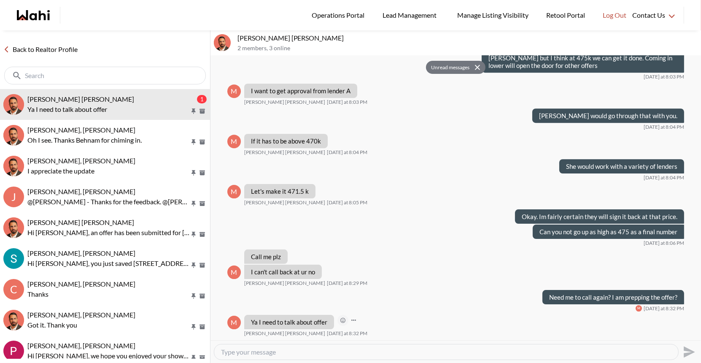
click at [341, 319] on icon "Open Reaction Selector" at bounding box center [343, 320] width 5 height 5
click at [365, 304] on div "Select Reaction: Thumbs up" at bounding box center [368, 303] width 8 height 8
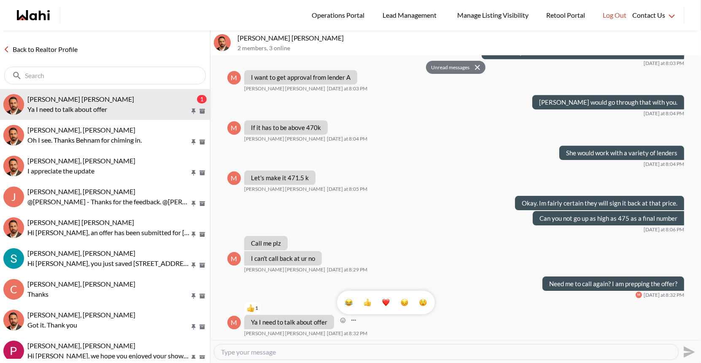
scroll to position [2682, 0]
click at [244, 354] on textarea "Type your message" at bounding box center [446, 352] width 451 height 8
click at [374, 334] on div "1" at bounding box center [456, 198] width 491 height 284
click at [271, 352] on textarea "Type your message" at bounding box center [446, 352] width 451 height 8
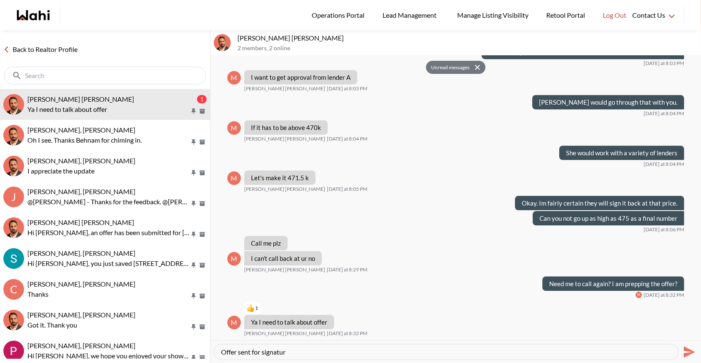
type textarea "Offer sent for signature"
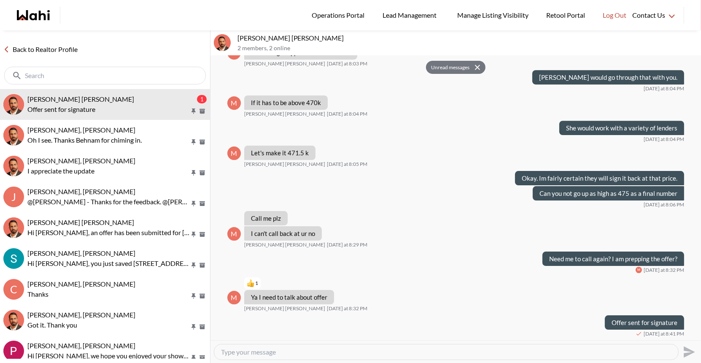
click at [54, 44] on link "Back to Realtor Profile" at bounding box center [40, 49] width 81 height 11
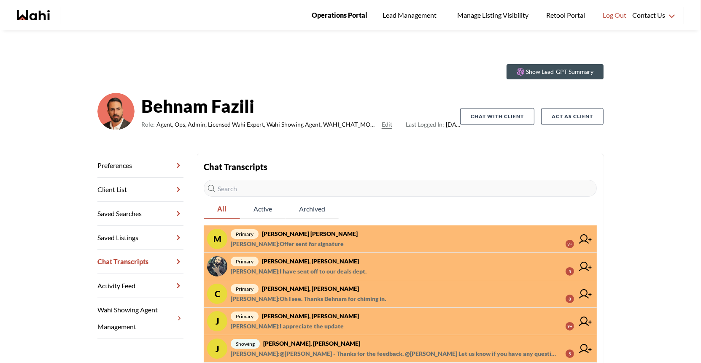
click at [337, 14] on span "Operations Portal" at bounding box center [340, 15] width 56 height 11
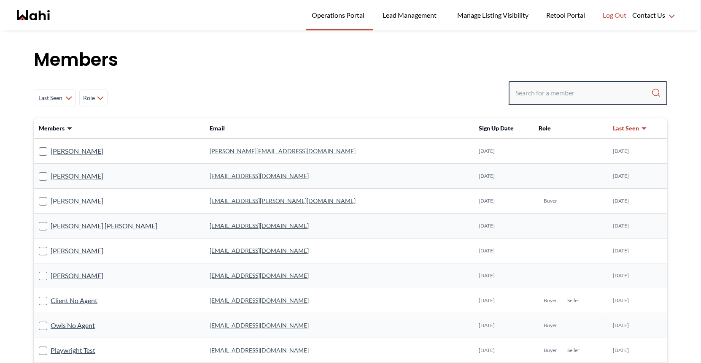
click at [536, 95] on input "Search input" at bounding box center [584, 92] width 136 height 15
type input "ryckman"
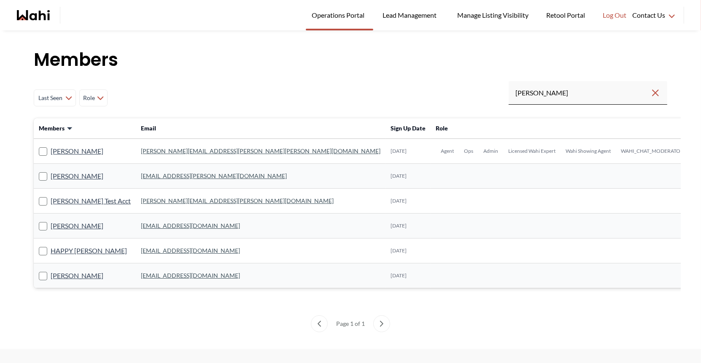
click at [170, 150] on link "michelle.williams@wahi.com" at bounding box center [261, 150] width 240 height 7
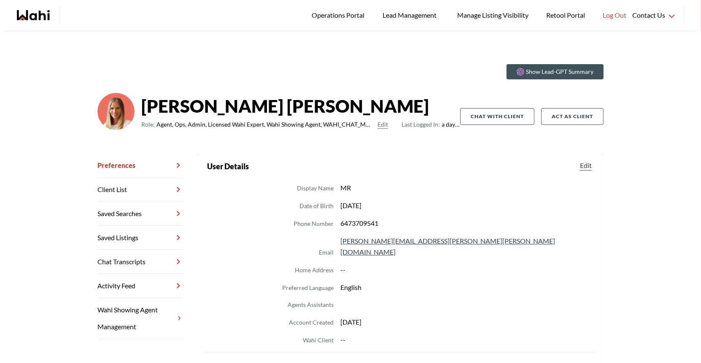
click at [133, 257] on link "Chat Transcripts" at bounding box center [140, 262] width 86 height 24
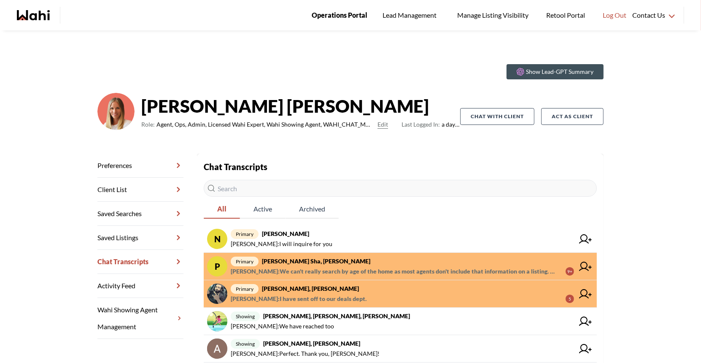
click at [335, 10] on span "Operations Portal" at bounding box center [340, 15] width 56 height 11
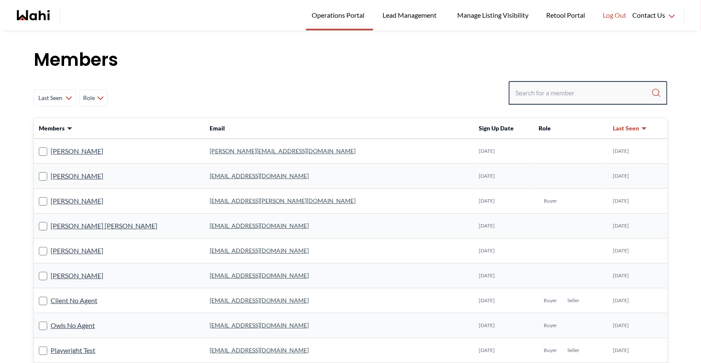
click at [525, 94] on input "Search input" at bounding box center [584, 92] width 136 height 15
type input "faraz"
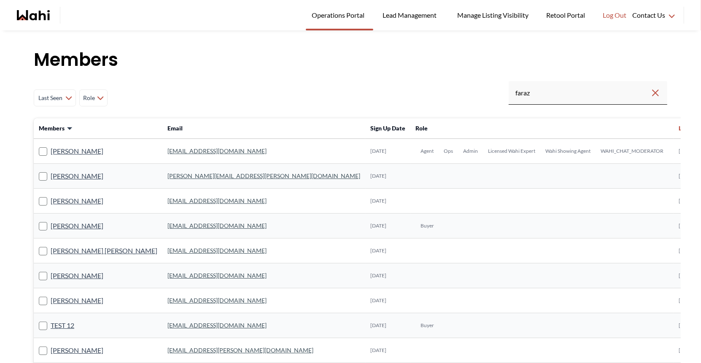
click at [168, 152] on link "[EMAIL_ADDRESS][DOMAIN_NAME]" at bounding box center [217, 150] width 99 height 7
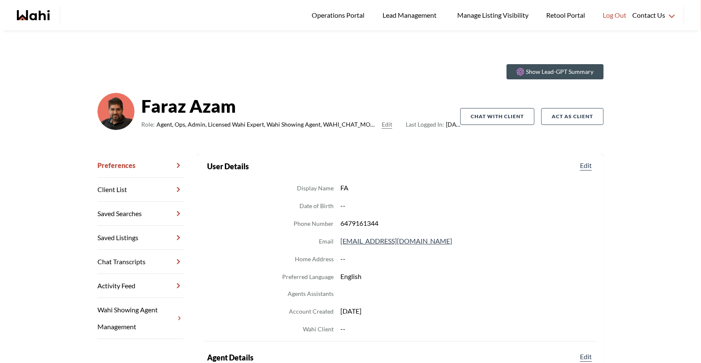
click at [136, 268] on link "Chat Transcripts" at bounding box center [140, 262] width 86 height 24
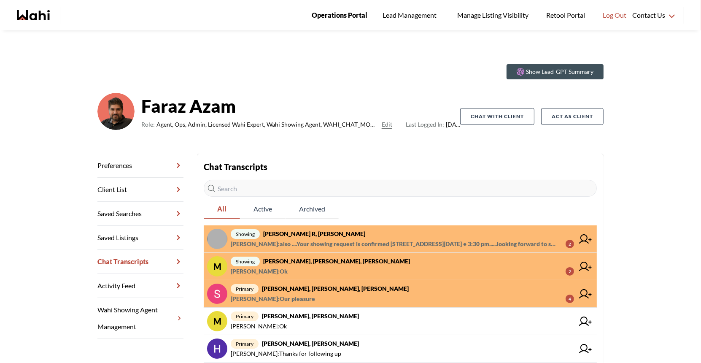
click at [336, 13] on span "Operations Portal" at bounding box center [340, 15] width 56 height 11
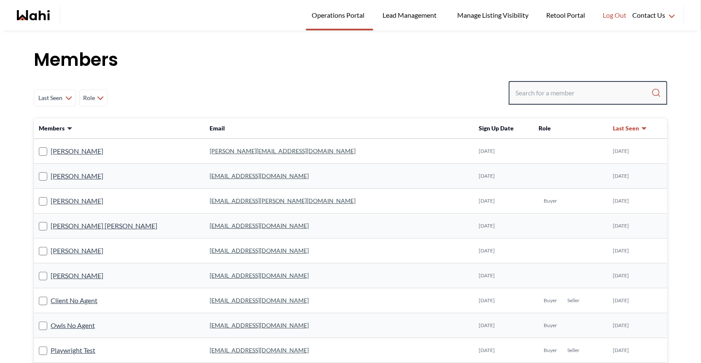
click at [525, 93] on input "Search input" at bounding box center [584, 92] width 136 height 15
type input "[PERSON_NAME]"
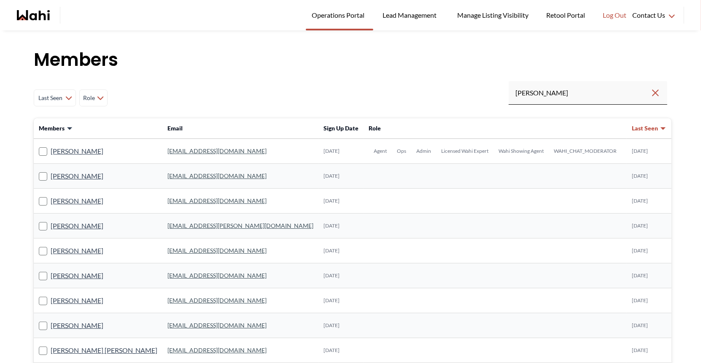
click at [189, 143] on td "[EMAIL_ADDRESS][DOMAIN_NAME]" at bounding box center [240, 151] width 156 height 25
click at [189, 149] on link "[EMAIL_ADDRESS][DOMAIN_NAME]" at bounding box center [217, 150] width 99 height 7
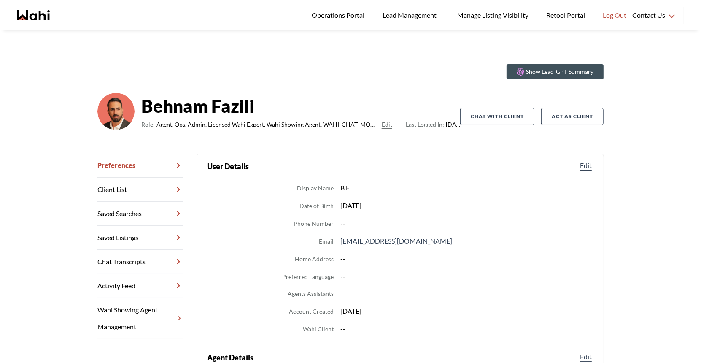
click at [137, 262] on link "Chat Transcripts" at bounding box center [140, 262] width 86 height 24
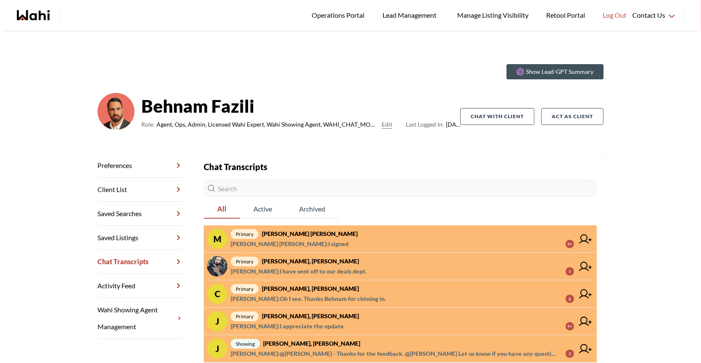
click at [303, 228] on link "M primary [PERSON_NAME] [PERSON_NAME] [PERSON_NAME] [PERSON_NAME] : I signed 9+" at bounding box center [400, 238] width 393 height 27
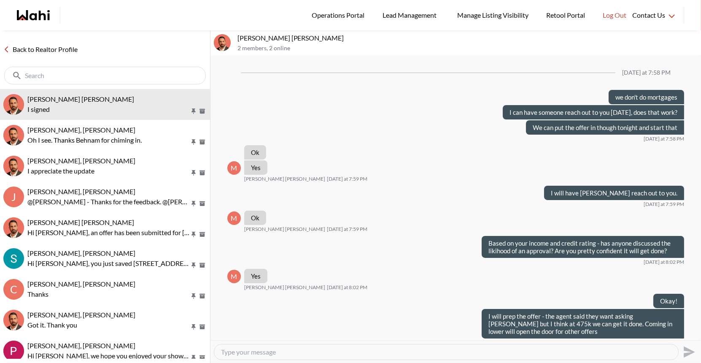
scroll to position [344, 0]
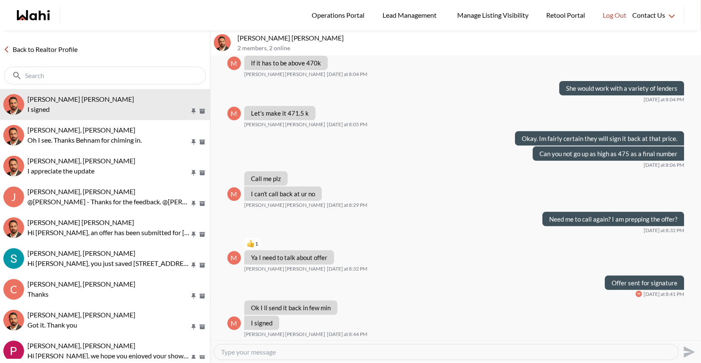
click at [241, 355] on textarea "Type your message" at bounding box center [446, 352] width 451 height 8
type textarea "Great - I will submit and let you know once we hear back - will likely be [DATE]"
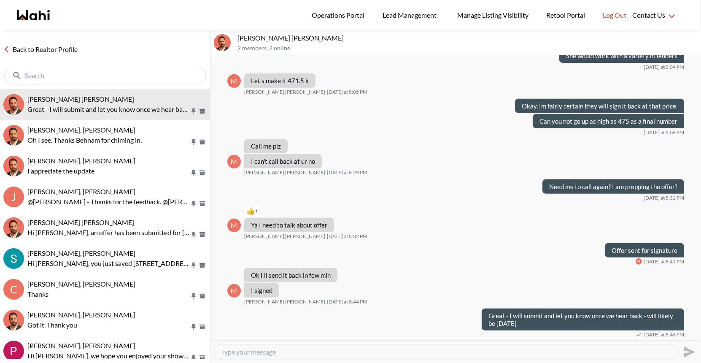
click at [252, 354] on textarea "Type your message" at bounding box center [446, 352] width 451 height 8
type textarea "Here is [PERSON_NAME] number as well - I have sent her yours. [PHONE_NUMBER]"
click at [693, 355] on icon "Send" at bounding box center [689, 352] width 14 height 14
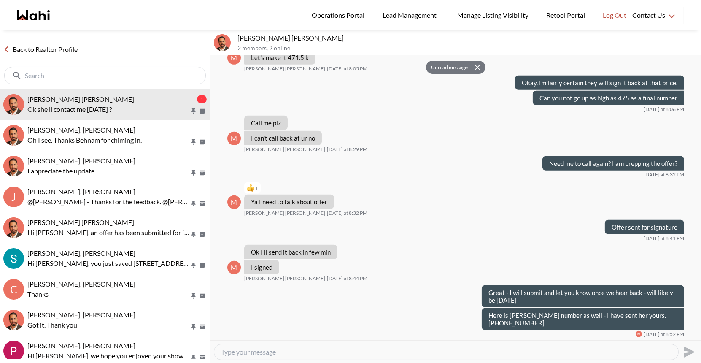
scroll to position [425, 0]
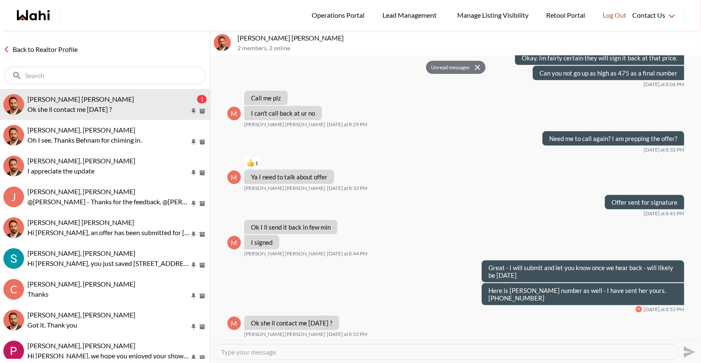
click at [254, 356] on textarea "Type your message" at bounding box center [446, 352] width 451 height 8
type textarea "Yes I have asked her to - perhaps send her a text as well now if you can"
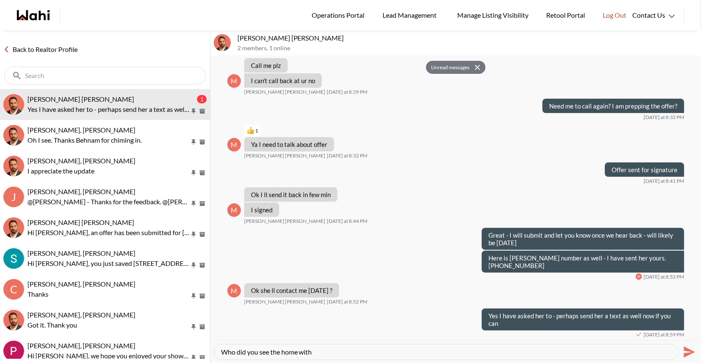
type textarea "Who did you see the home with?"
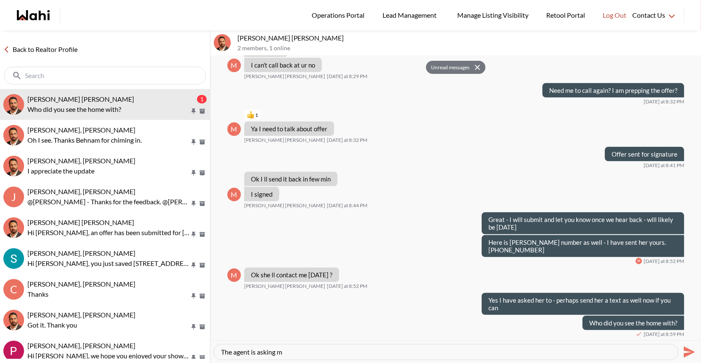
type textarea "The agent is asking me"
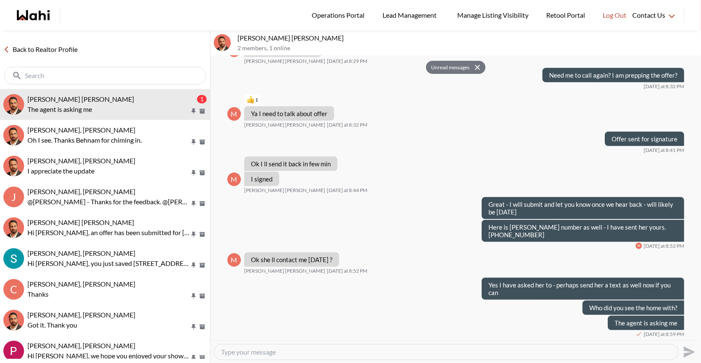
click at [227, 355] on textarea "Type your message" at bounding box center [446, 352] width 451 height 8
click at [37, 48] on link "Back to Realtor Profile" at bounding box center [40, 49] width 81 height 11
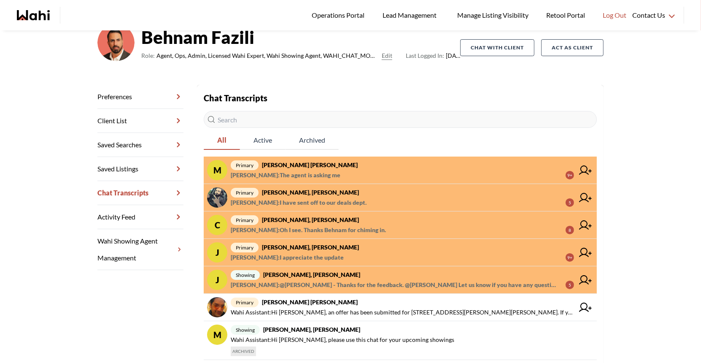
scroll to position [70, 0]
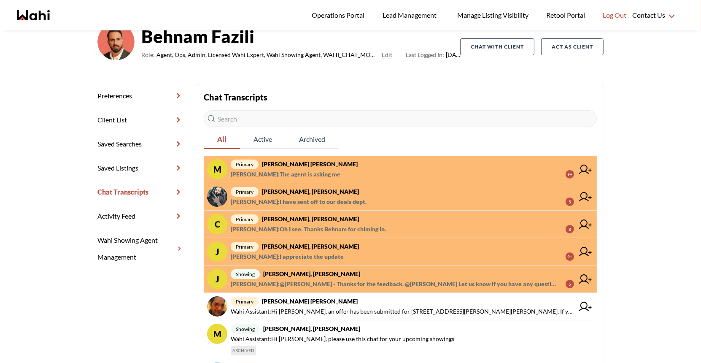
click at [291, 170] on span "[PERSON_NAME] : The agent is asking me" at bounding box center [286, 174] width 110 height 10
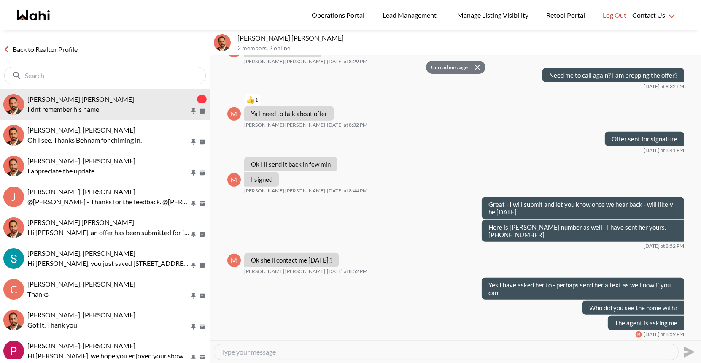
scroll to position [426, 0]
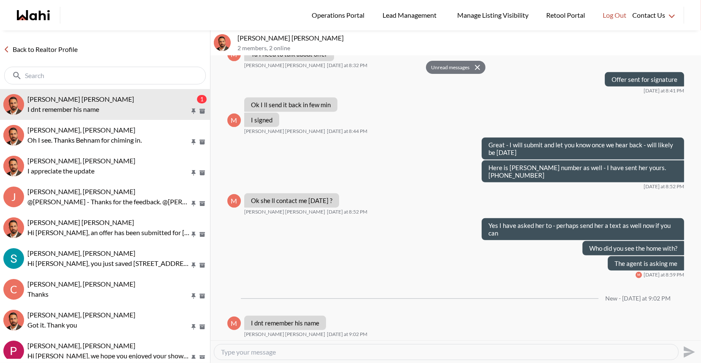
click at [239, 353] on textarea "Type your message" at bounding box center [446, 352] width 451 height 8
type textarea "okay - you didn't sign anything right?"
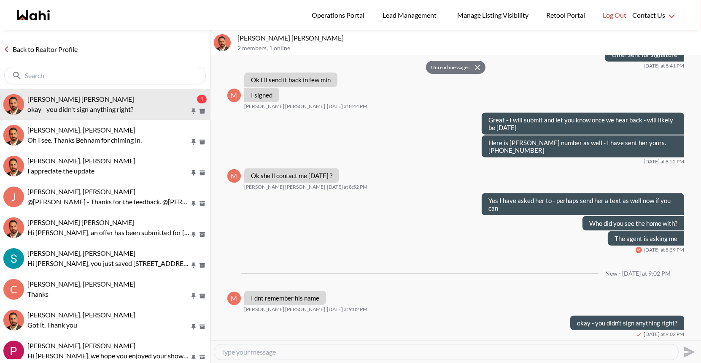
click at [239, 353] on textarea "Type your message" at bounding box center [446, 352] width 451 height 8
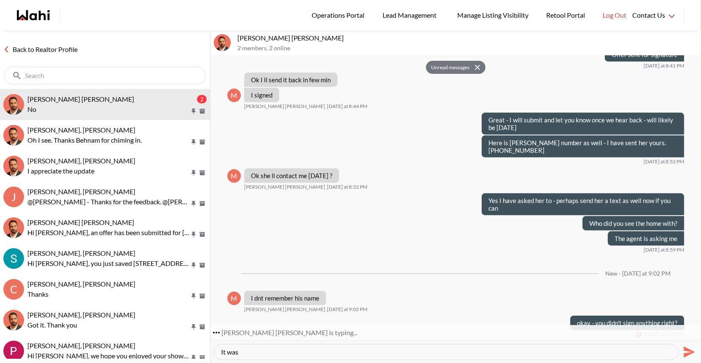
scroll to position [476, 0]
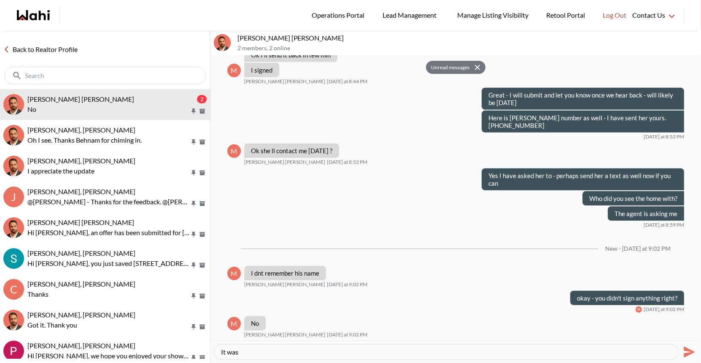
click at [254, 347] on div "It was" at bounding box center [446, 351] width 464 height 15
click at [267, 352] on textarea "It was" at bounding box center [446, 352] width 451 height 8
type textarea "It wasn't [PERSON_NAME] right - the listing agent?"
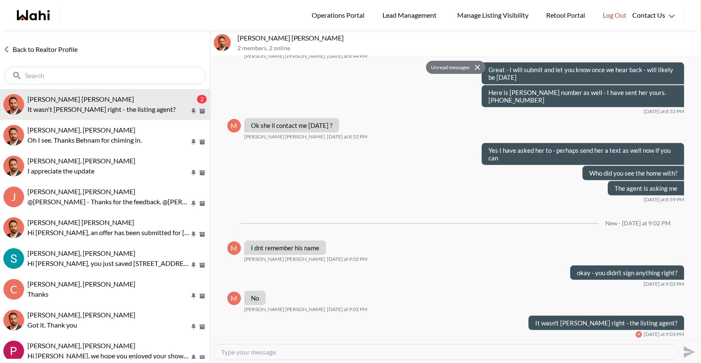
click at [30, 50] on link "Back to Realtor Profile" at bounding box center [40, 49] width 81 height 11
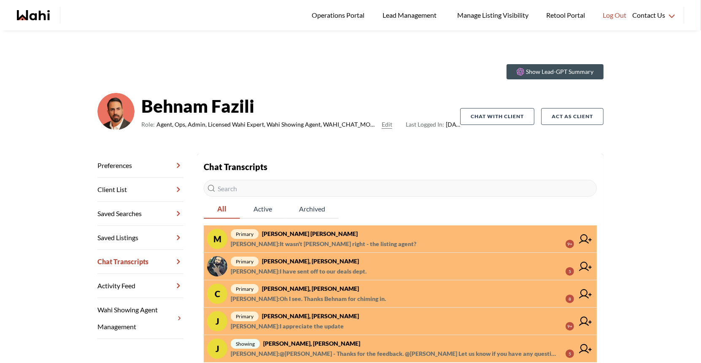
click at [318, 235] on strong "[PERSON_NAME] [PERSON_NAME]" at bounding box center [310, 233] width 96 height 7
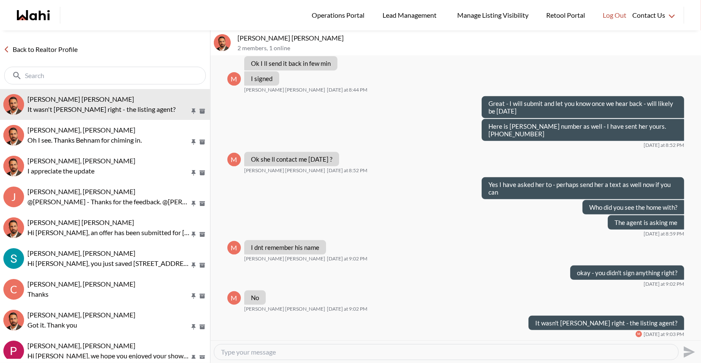
scroll to position [369, 0]
click at [238, 353] on textarea "Type your message" at bounding box center [446, 352] width 451 height 8
click at [244, 349] on textarea "Type your message" at bounding box center [446, 352] width 451 height 8
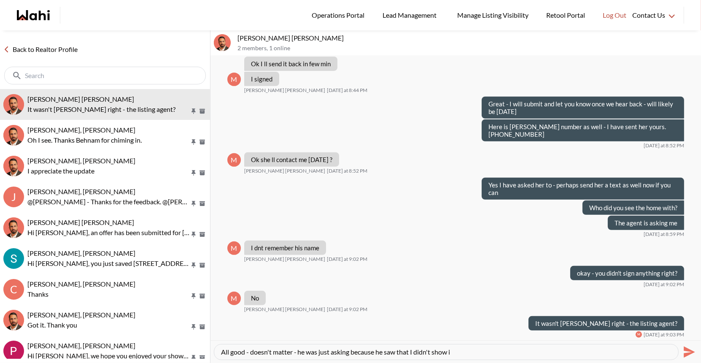
type textarea "All good - doesn't matter - he was just asking because he saw that I didn't sho…"
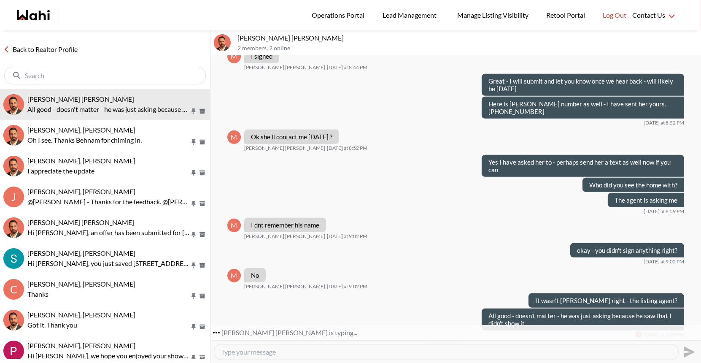
scroll to position [417, 0]
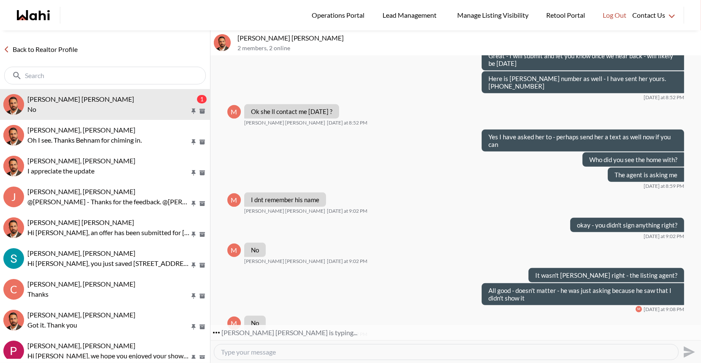
click at [251, 352] on textarea "Type your message" at bounding box center [446, 352] width 451 height 8
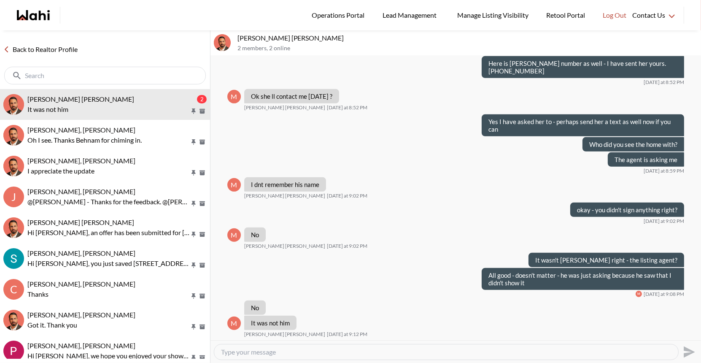
click at [254, 352] on textarea "Type your message" at bounding box center [446, 352] width 451 height 8
type textarea "All good!"
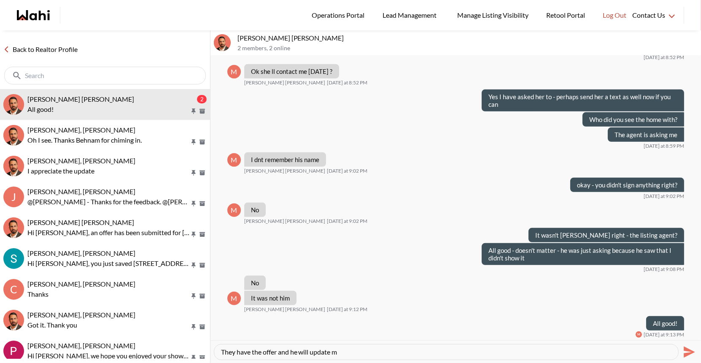
type textarea "They have the offer and he will update me"
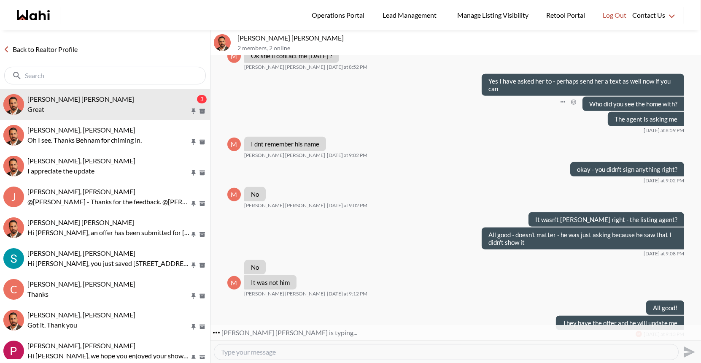
scroll to position [498, 0]
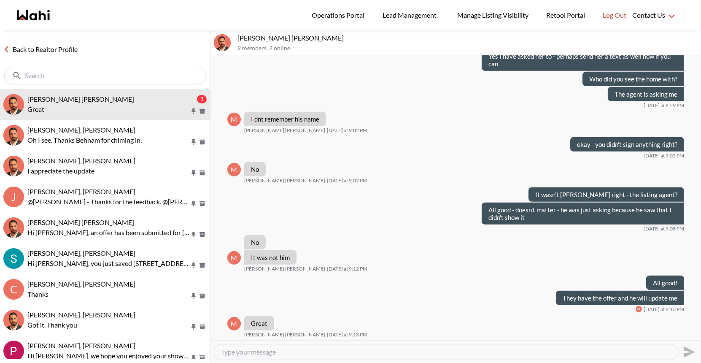
click at [40, 48] on link "Back to Realtor Profile" at bounding box center [40, 49] width 81 height 11
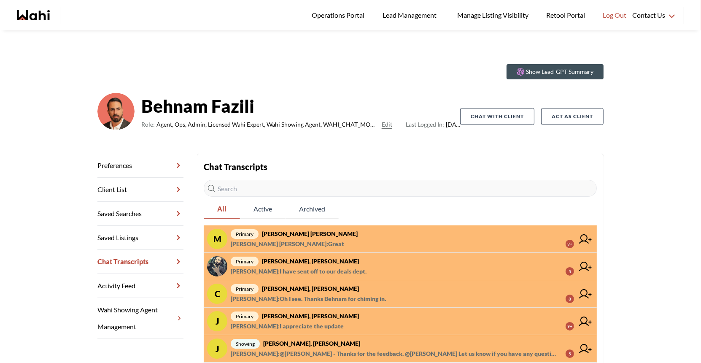
click at [314, 239] on span "[PERSON_NAME] [PERSON_NAME] : Great 9+" at bounding box center [403, 244] width 344 height 10
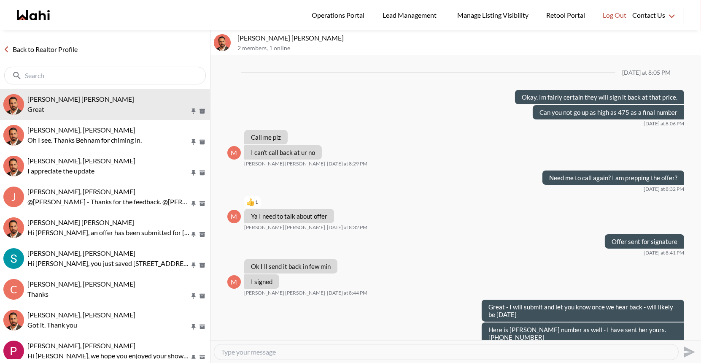
scroll to position [332, 0]
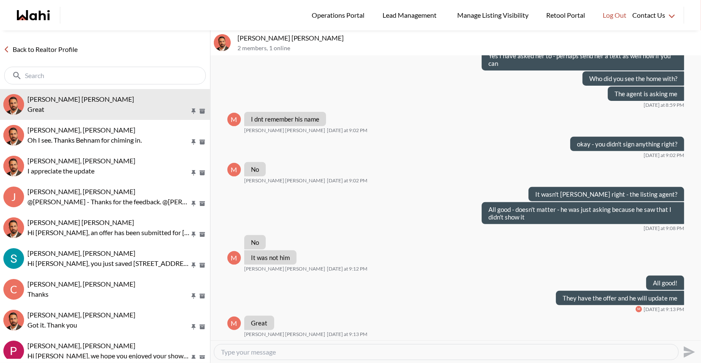
click at [283, 347] on div at bounding box center [446, 351] width 464 height 15
click at [274, 349] on textarea "Type your message" at bounding box center [446, 352] width 451 height 8
type textarea "Have a nice night and will be in touch [DATE]"
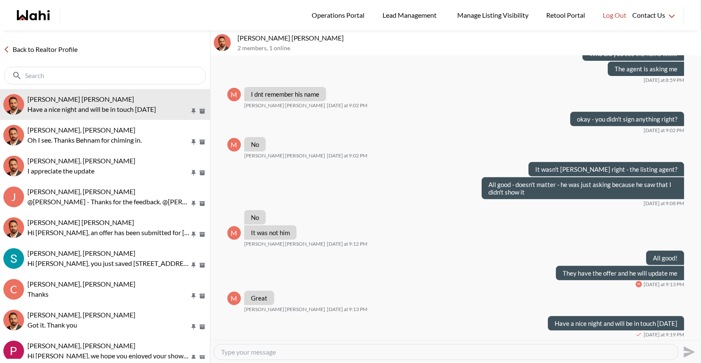
click at [232, 354] on textarea "Type your message" at bounding box center [446, 352] width 451 height 8
type textarea "Unless we get it back tonight"
